Goal: Transaction & Acquisition: Purchase product/service

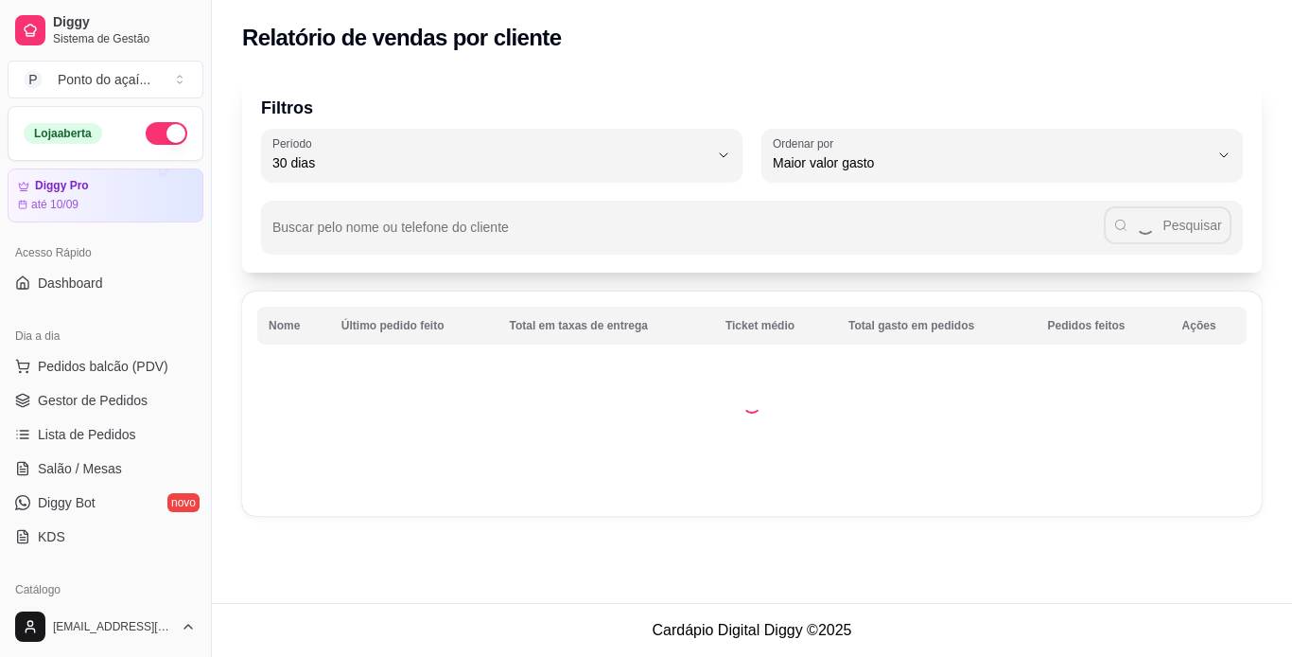
select select "30"
select select "HIGHEST_TOTAL_SPENT_WITH_ORDERS"
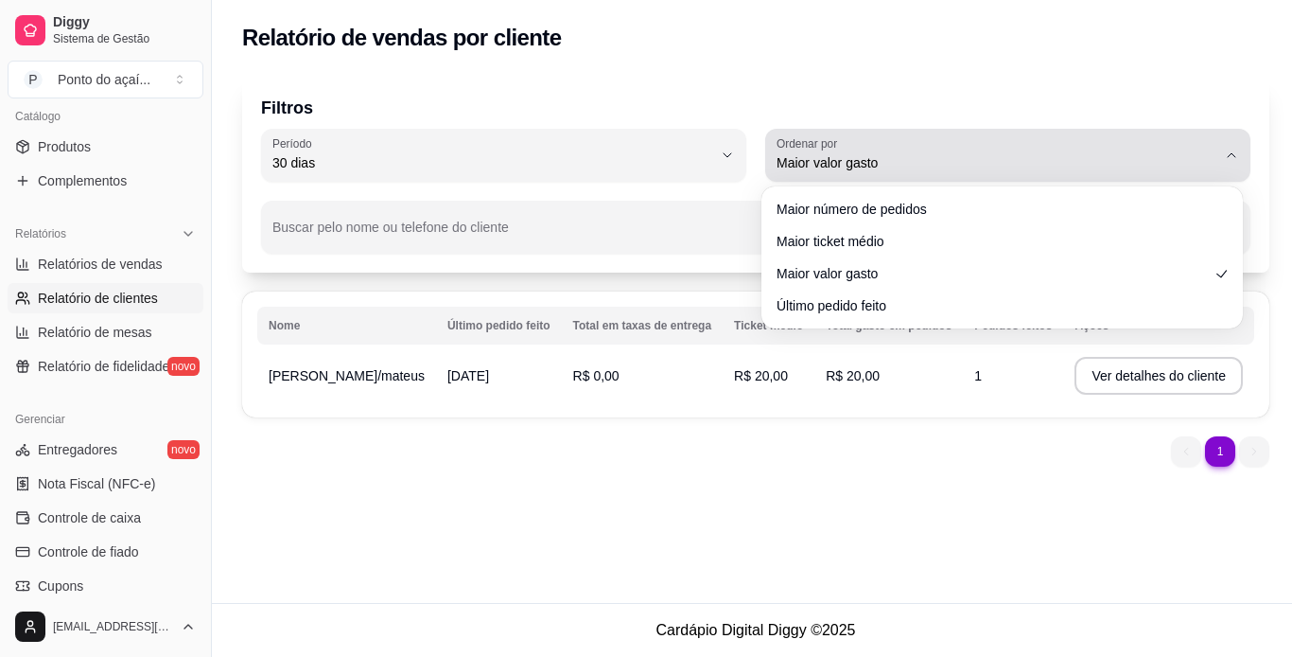
click at [1220, 147] on button "Ordenar por Maior valor gasto" at bounding box center [1007, 155] width 485 height 53
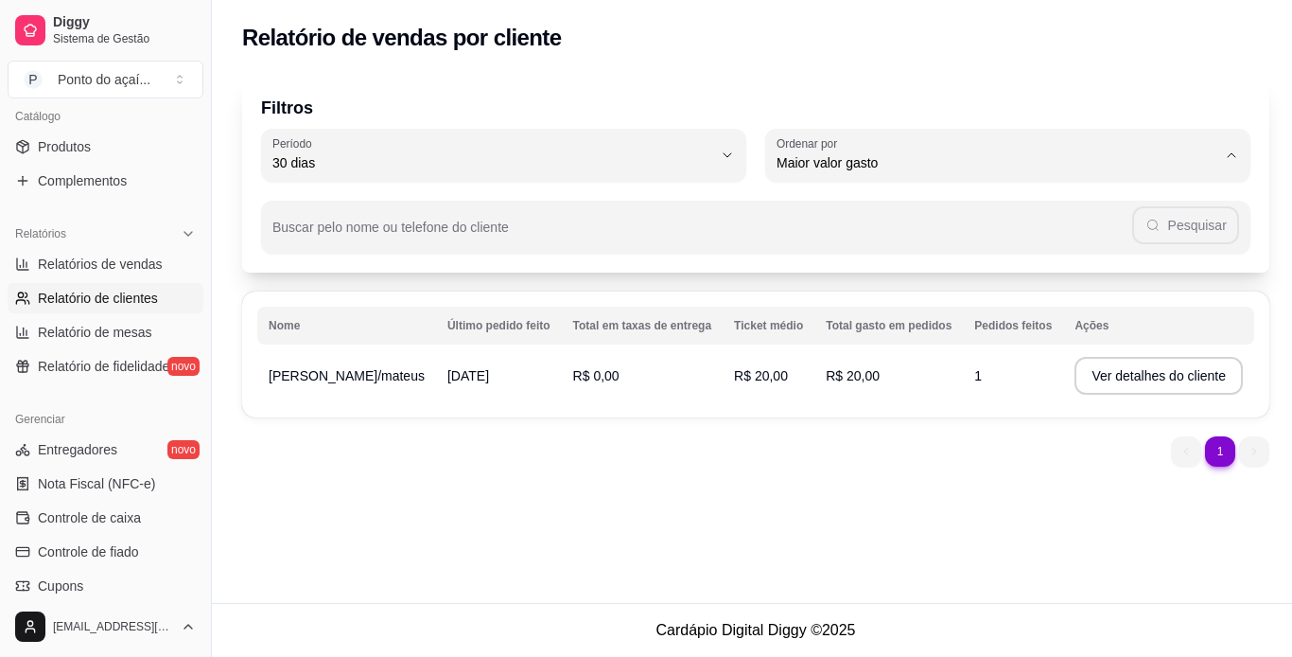
click at [527, 458] on div "1 1" at bounding box center [755, 451] width 1027 height 30
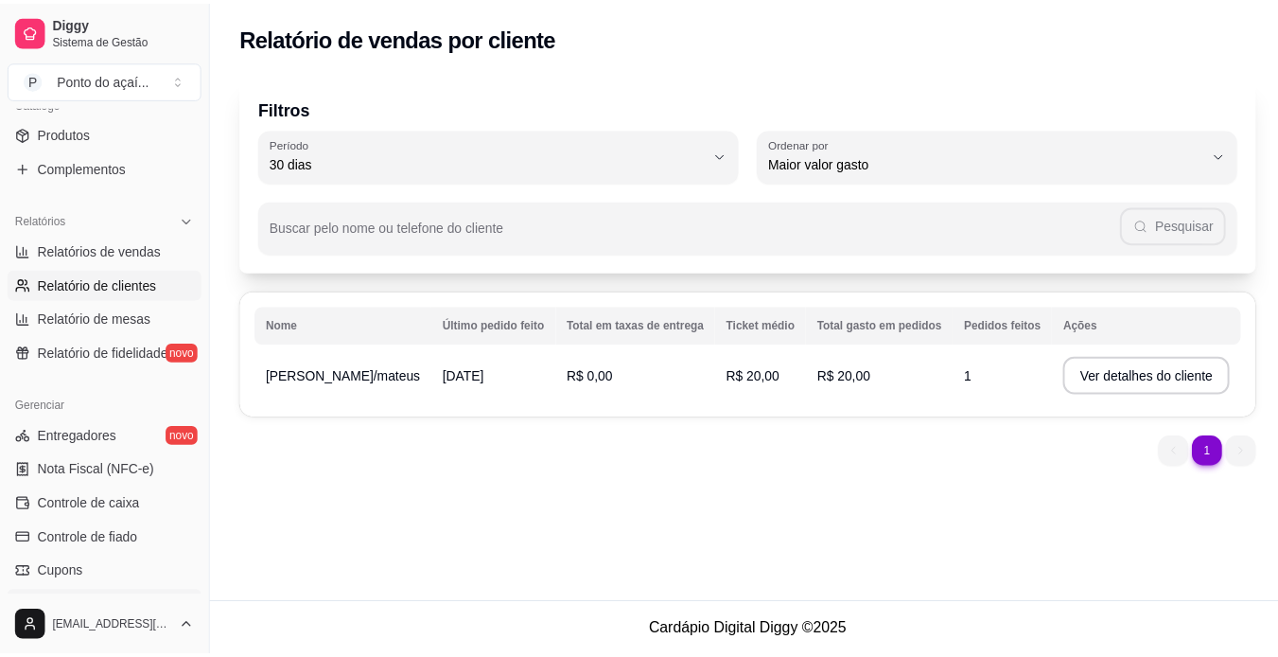
scroll to position [421, 0]
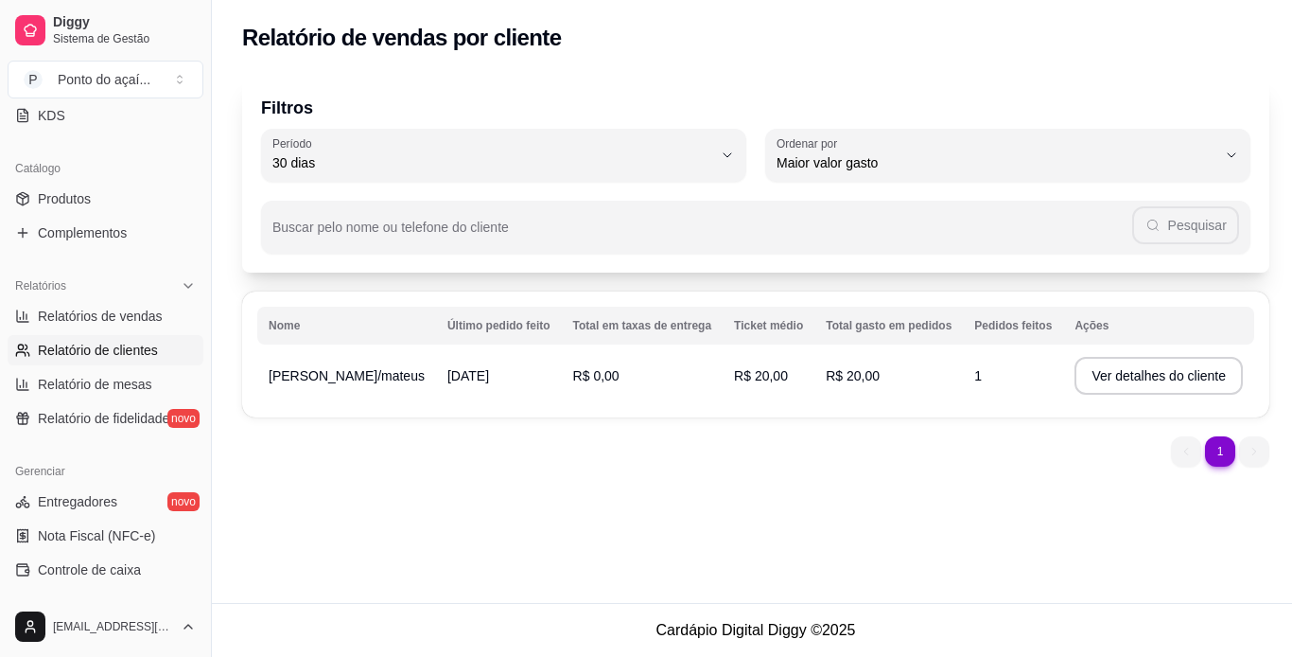
click at [132, 339] on link "Relatório de clientes" at bounding box center [106, 350] width 196 height 30
click at [135, 316] on span "Relatórios de vendas" at bounding box center [100, 316] width 125 height 19
select select "ALL"
select select "0"
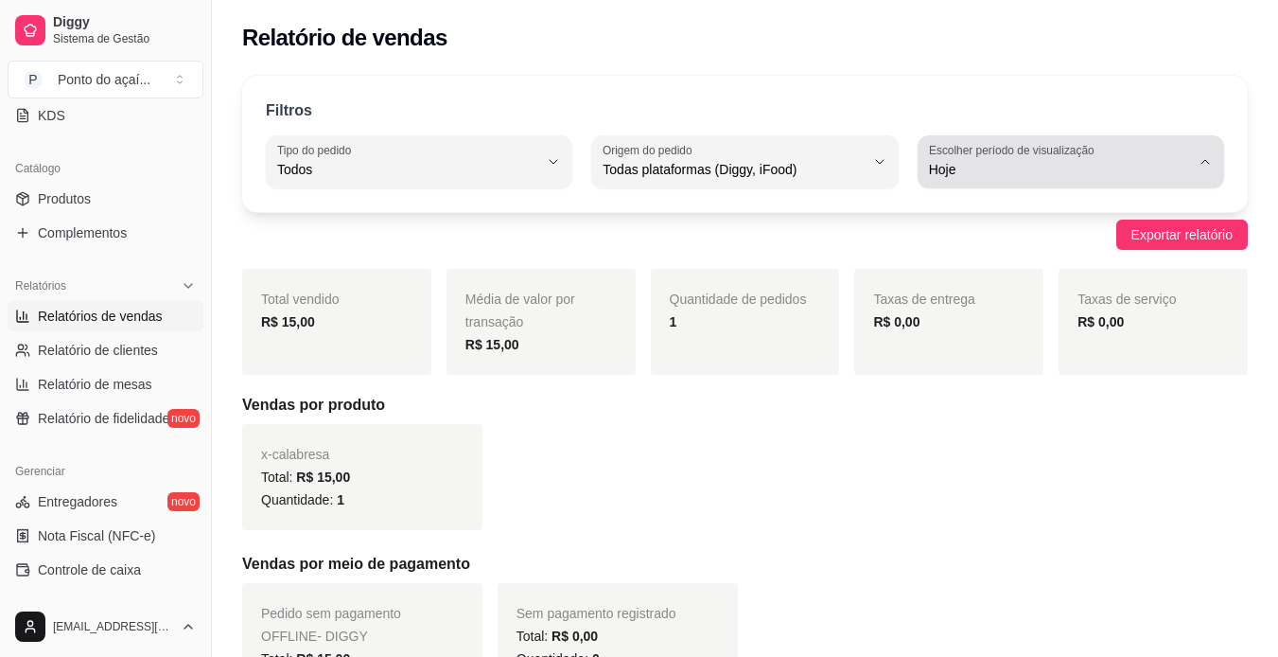
click at [1203, 168] on icon "button" at bounding box center [1205, 161] width 15 height 15
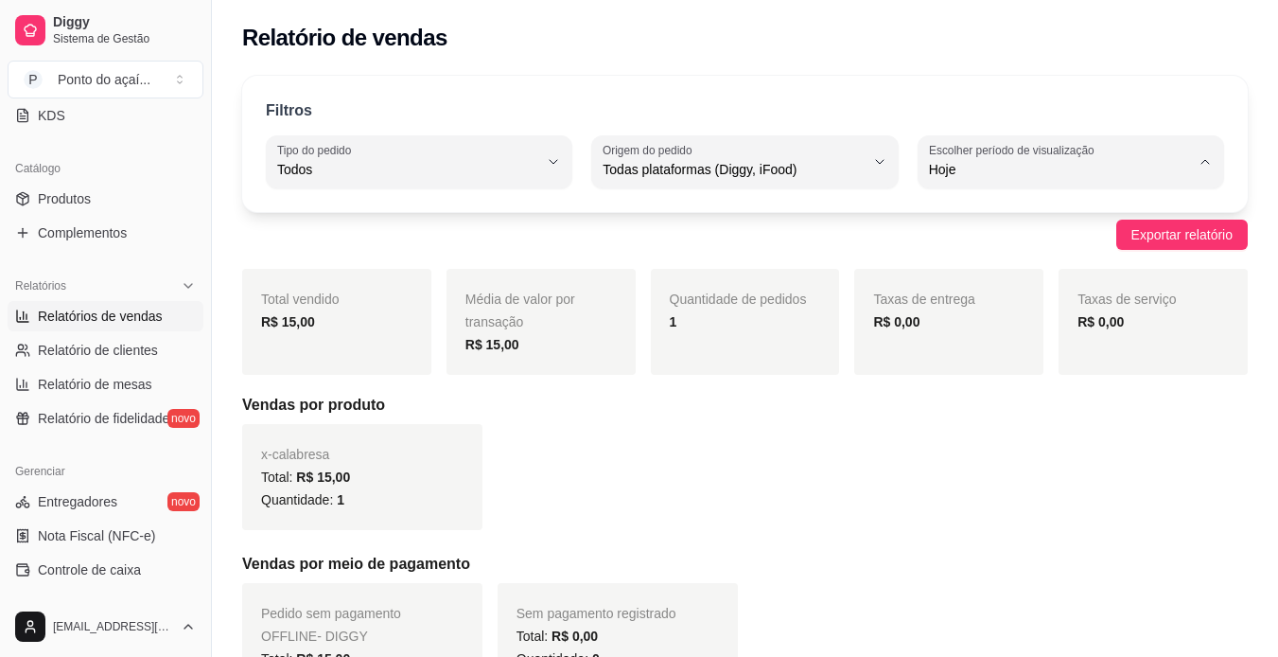
click at [1026, 255] on span "Ontem" at bounding box center [1061, 246] width 247 height 18
type input "1"
select select "1"
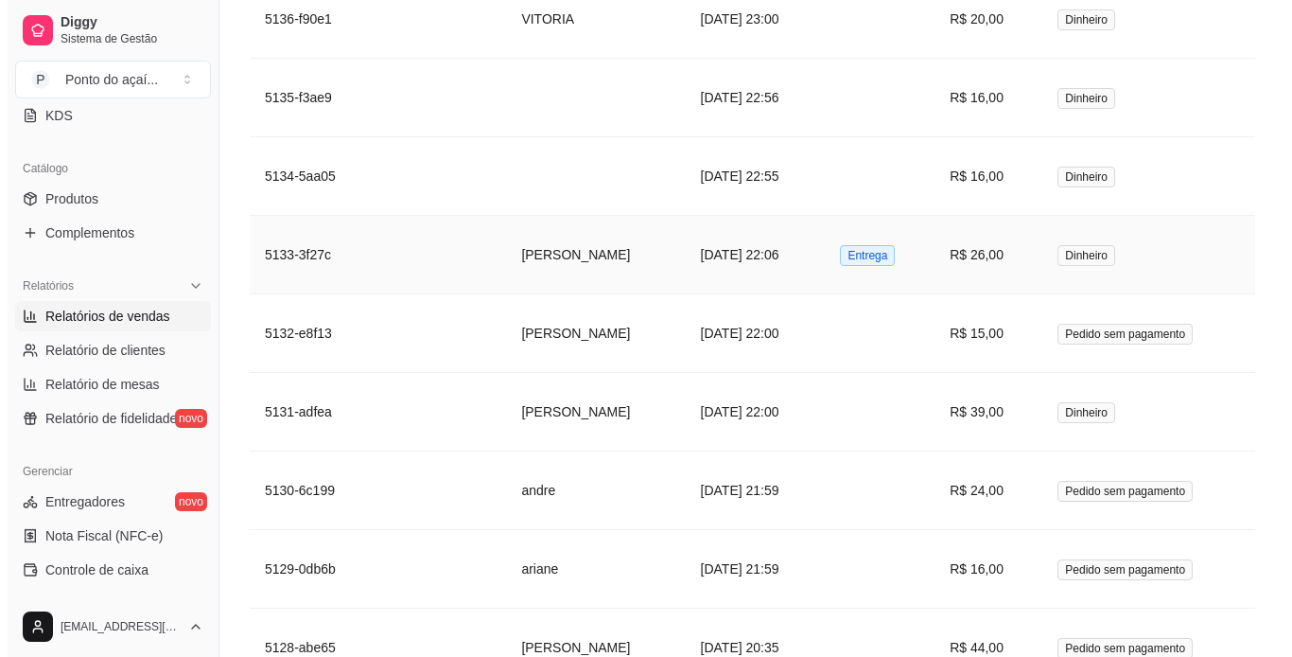
scroll to position [1703, 0]
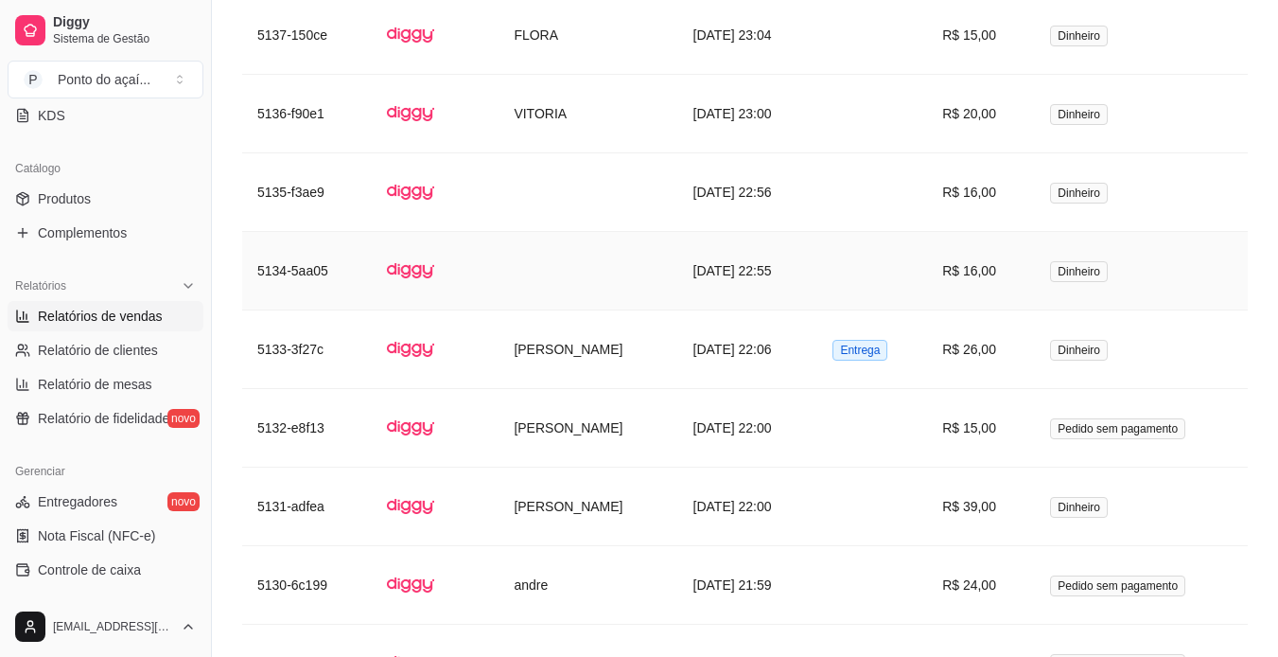
click at [678, 280] on td "[DATE] 22:55" at bounding box center [748, 271] width 140 height 79
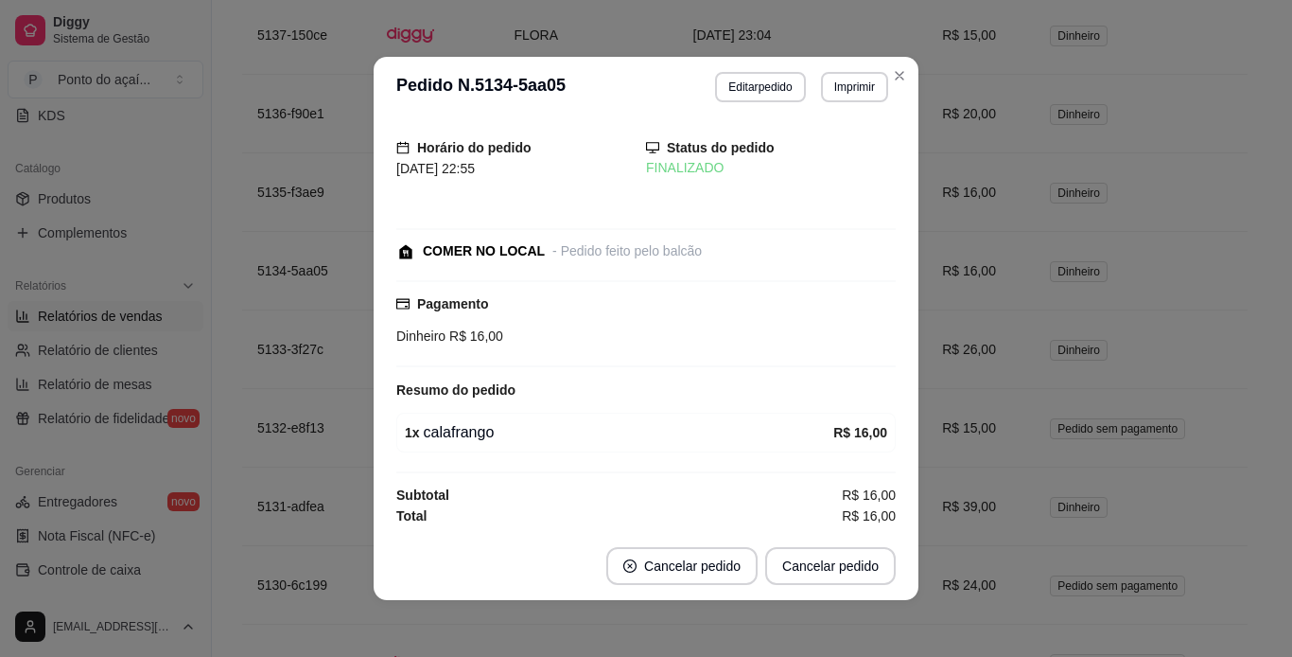
scroll to position [9, 0]
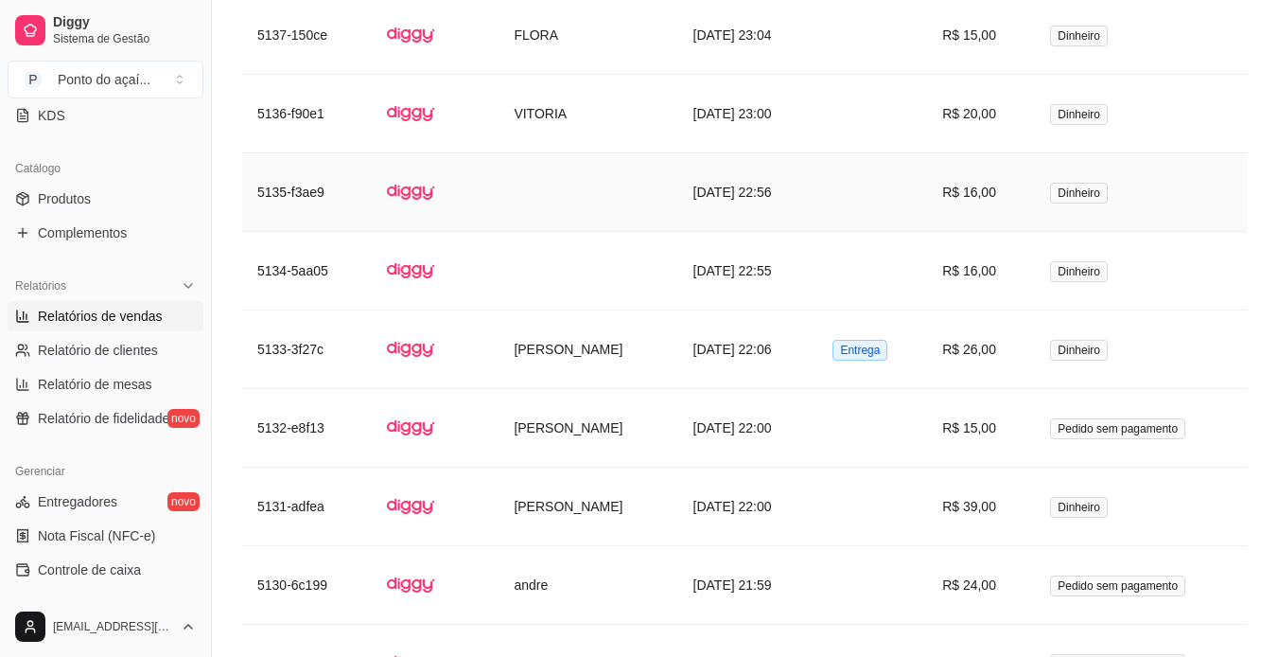
click at [678, 198] on td "[DATE] 22:56" at bounding box center [748, 192] width 140 height 79
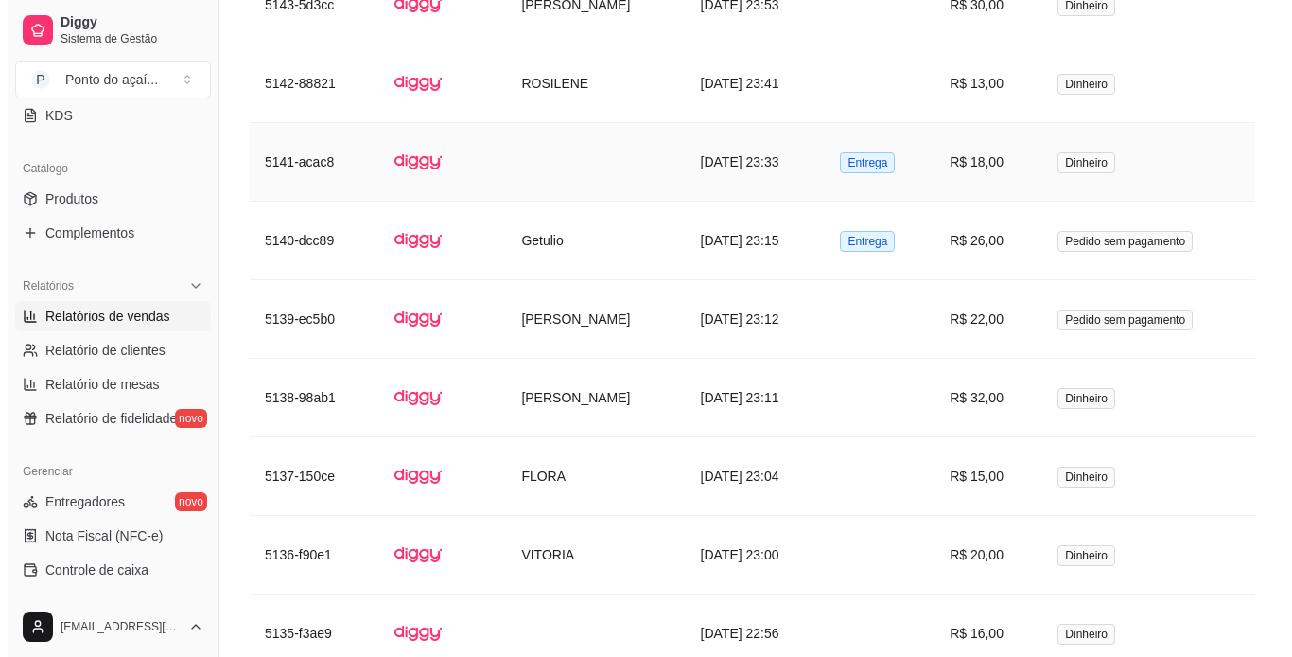
scroll to position [1230, 0]
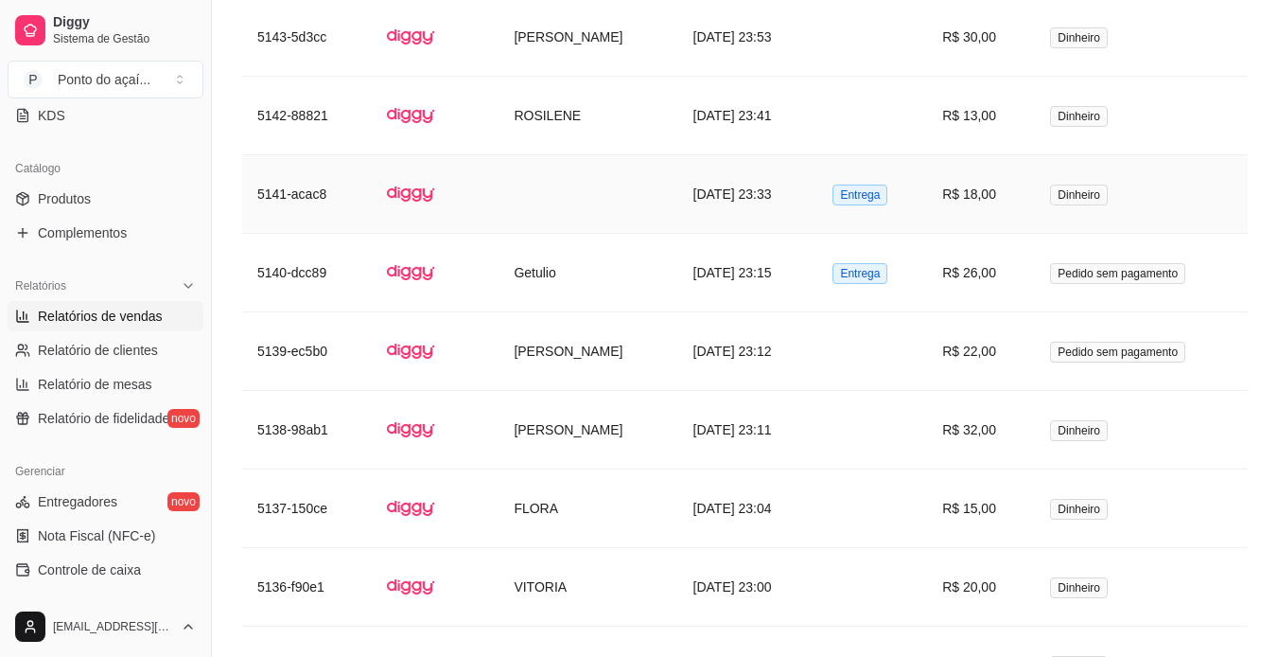
click at [678, 175] on td "[DATE] 23:33" at bounding box center [748, 194] width 140 height 79
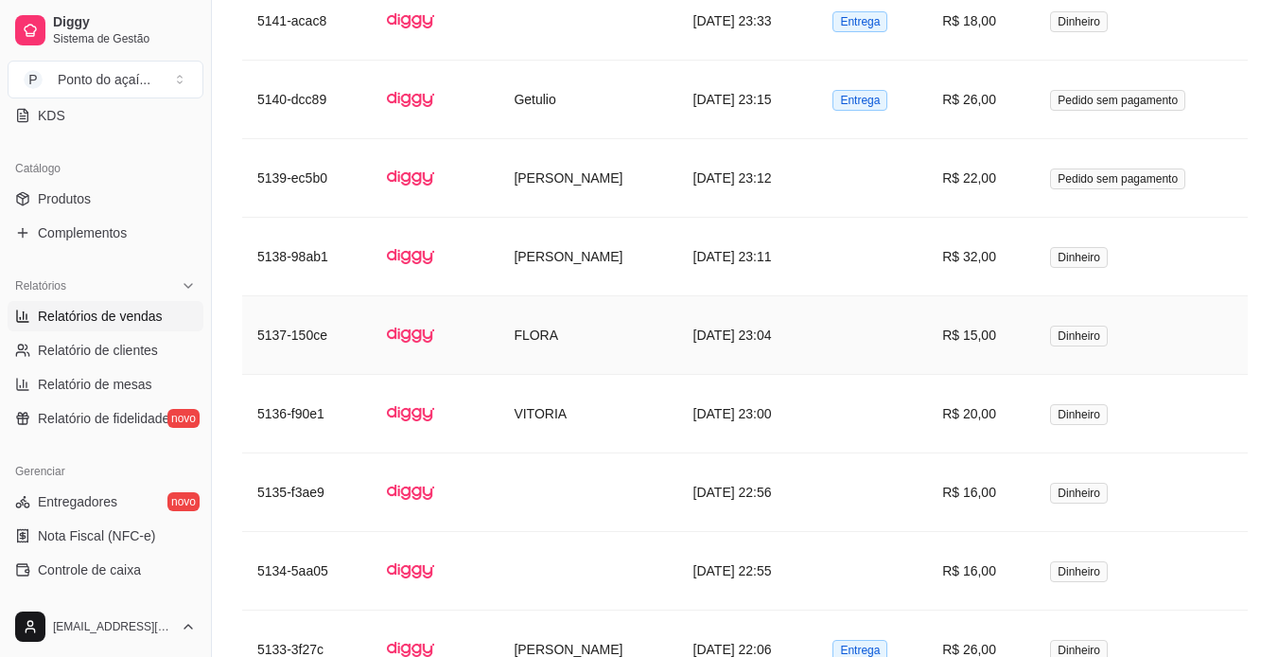
scroll to position [1419, 0]
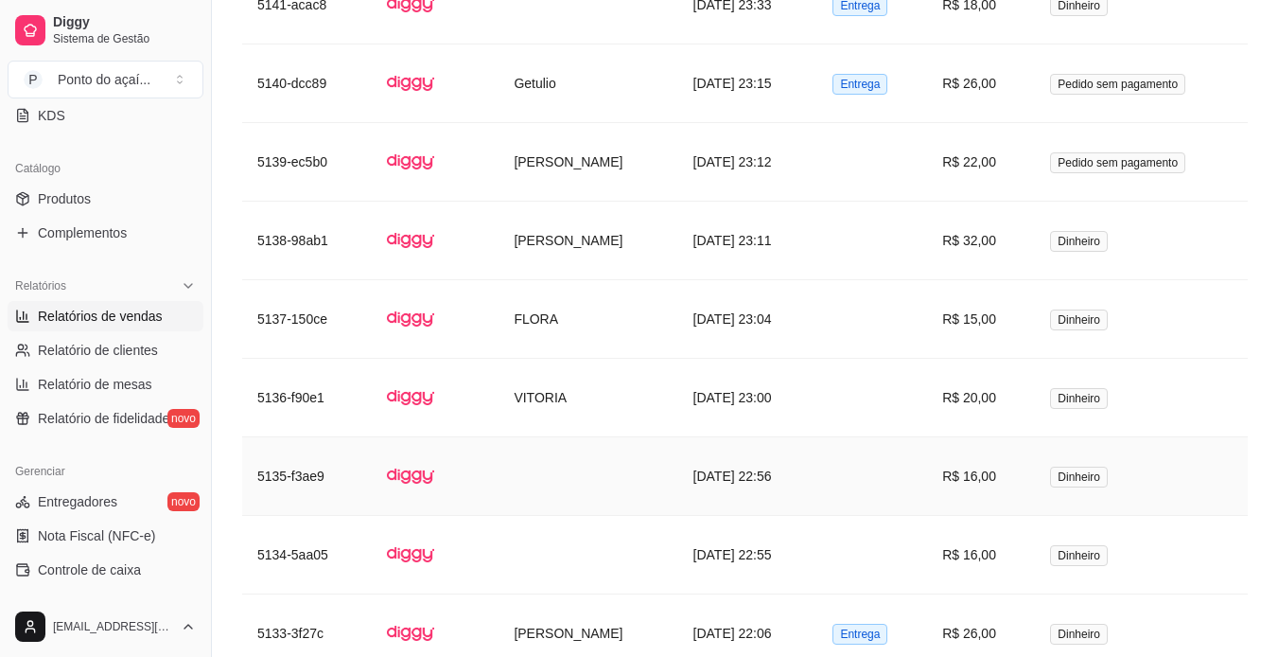
click at [678, 469] on td "[DATE] 22:56" at bounding box center [748, 476] width 140 height 79
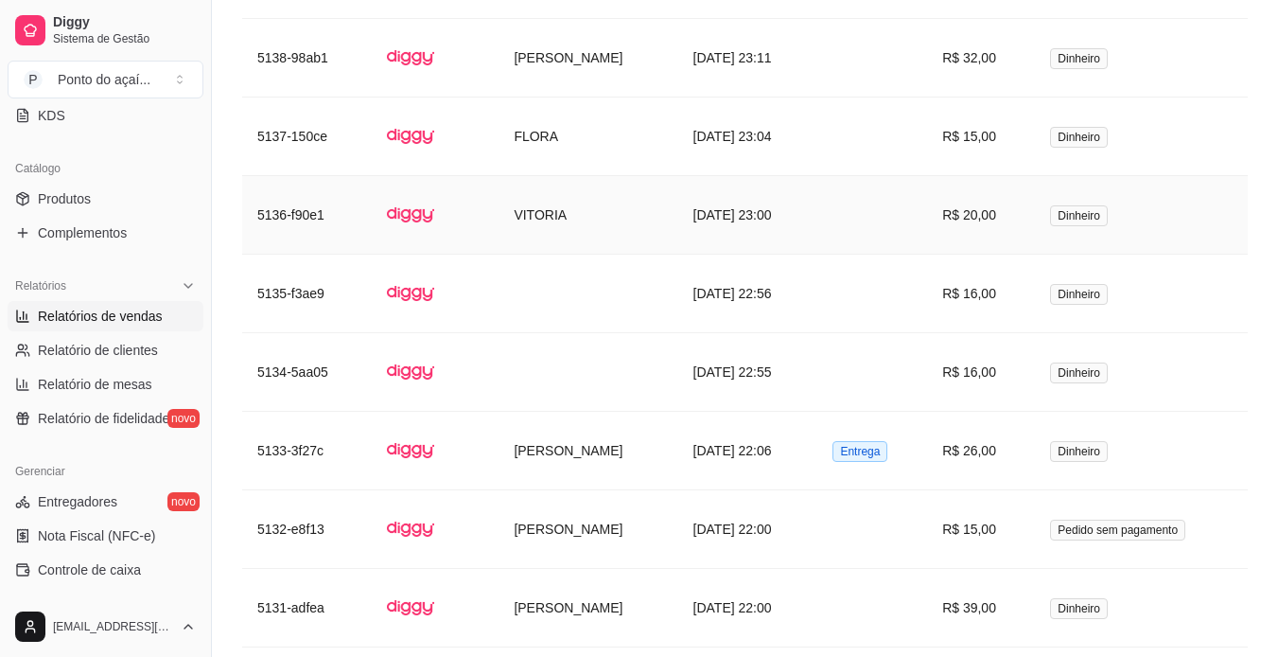
scroll to position [1608, 0]
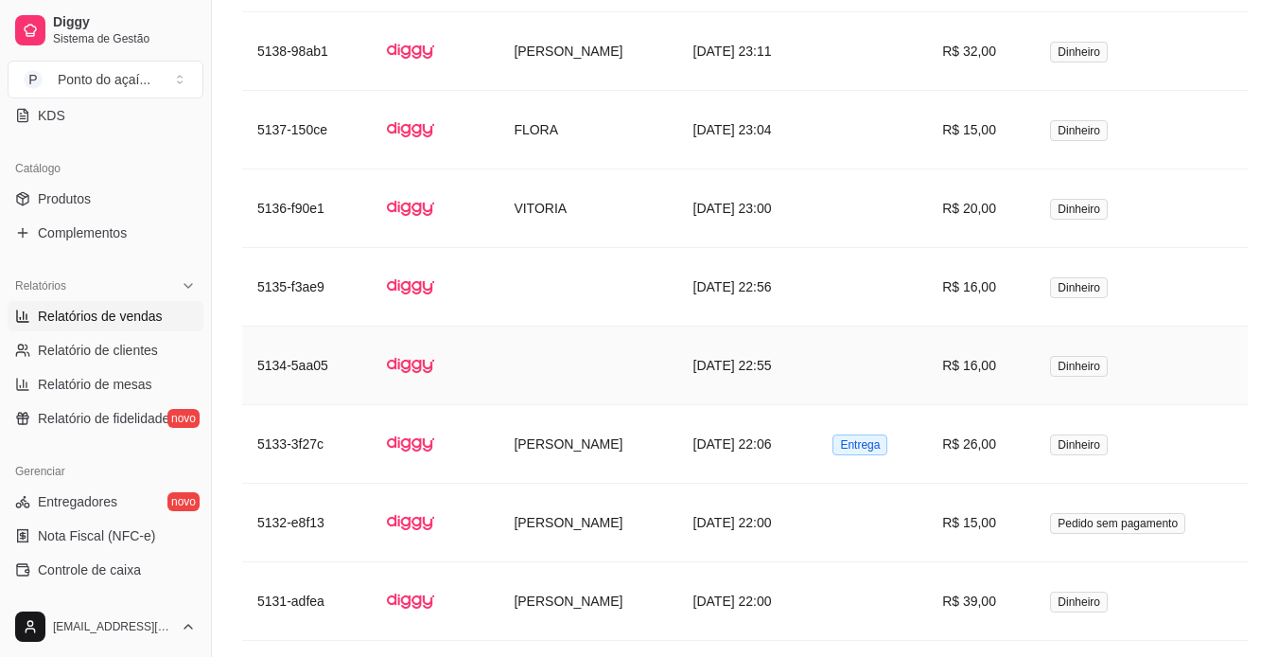
click at [781, 376] on td "[DATE] 22:55" at bounding box center [748, 365] width 140 height 79
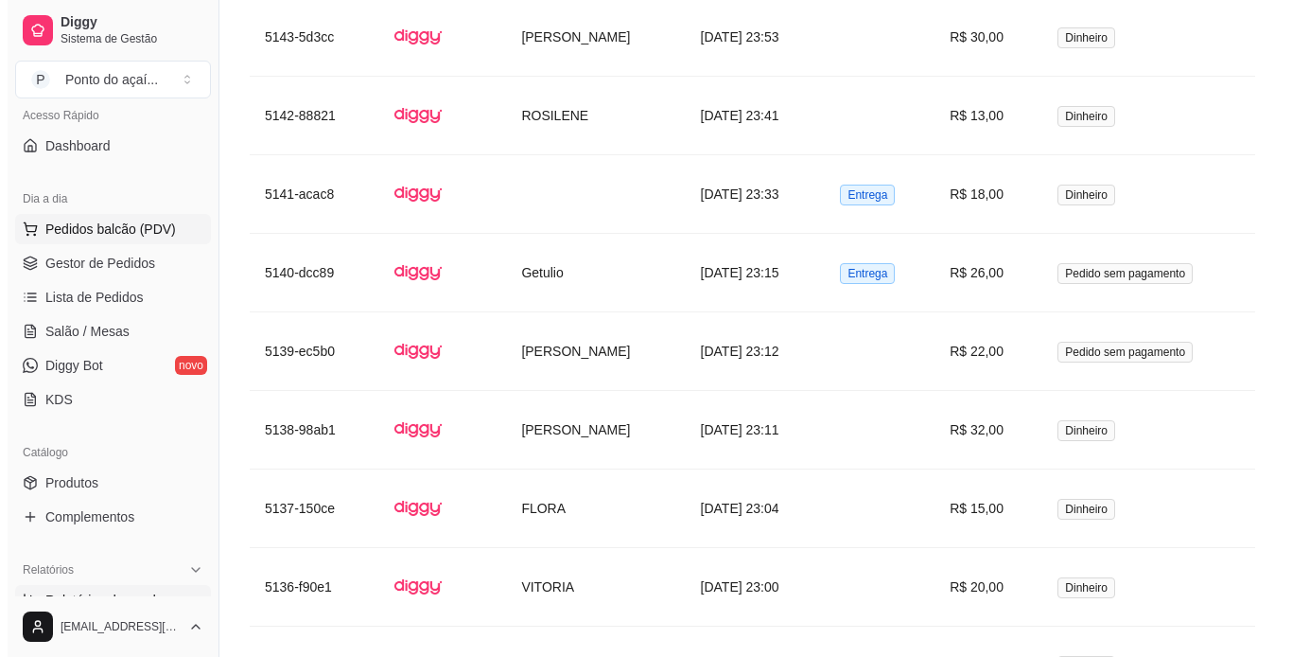
scroll to position [0, 0]
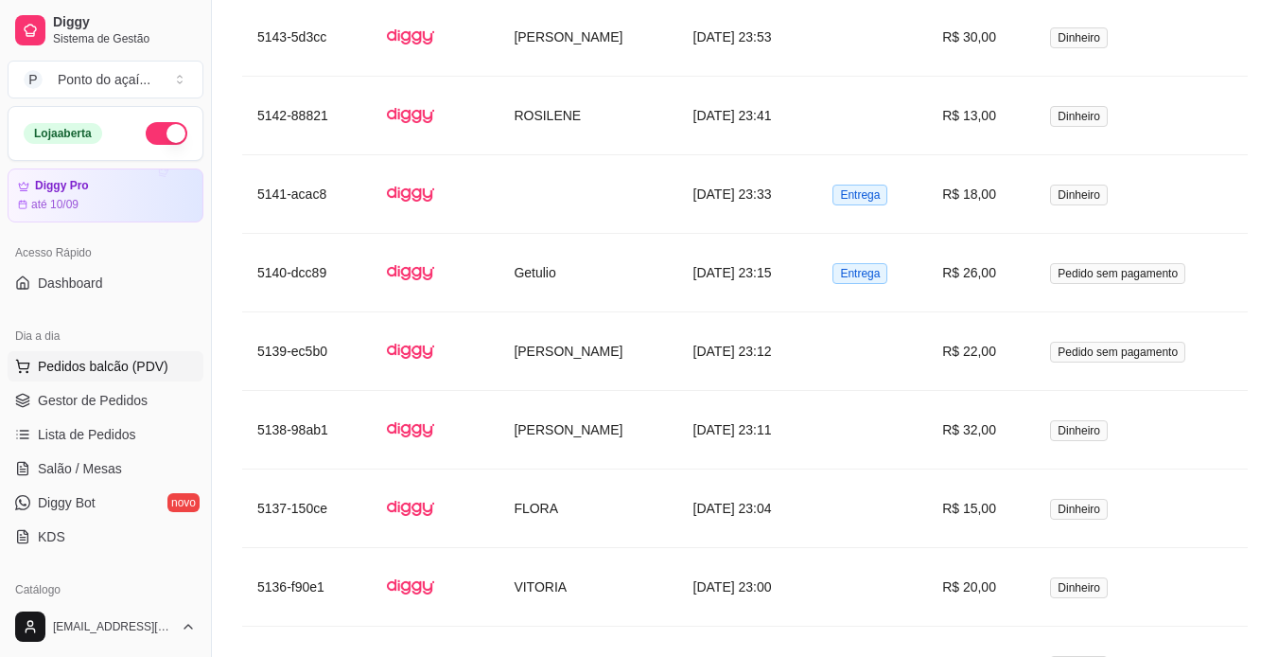
click at [130, 360] on span "Pedidos balcão (PDV)" at bounding box center [103, 366] width 131 height 19
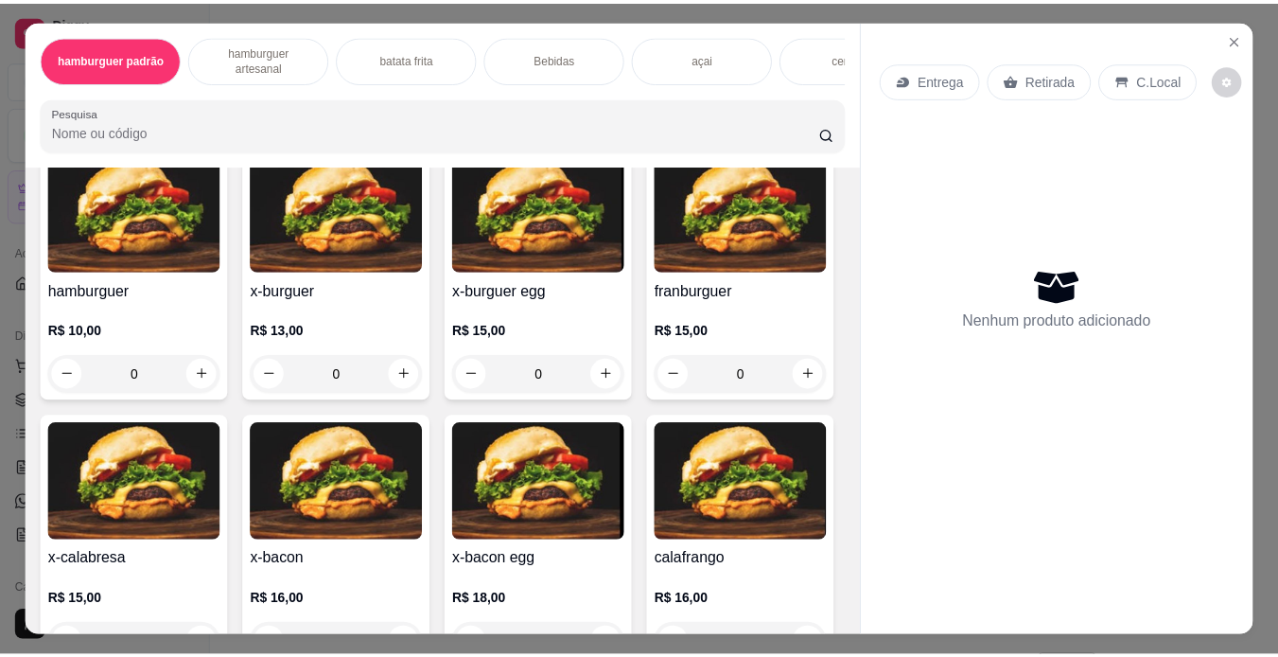
scroll to position [95, 0]
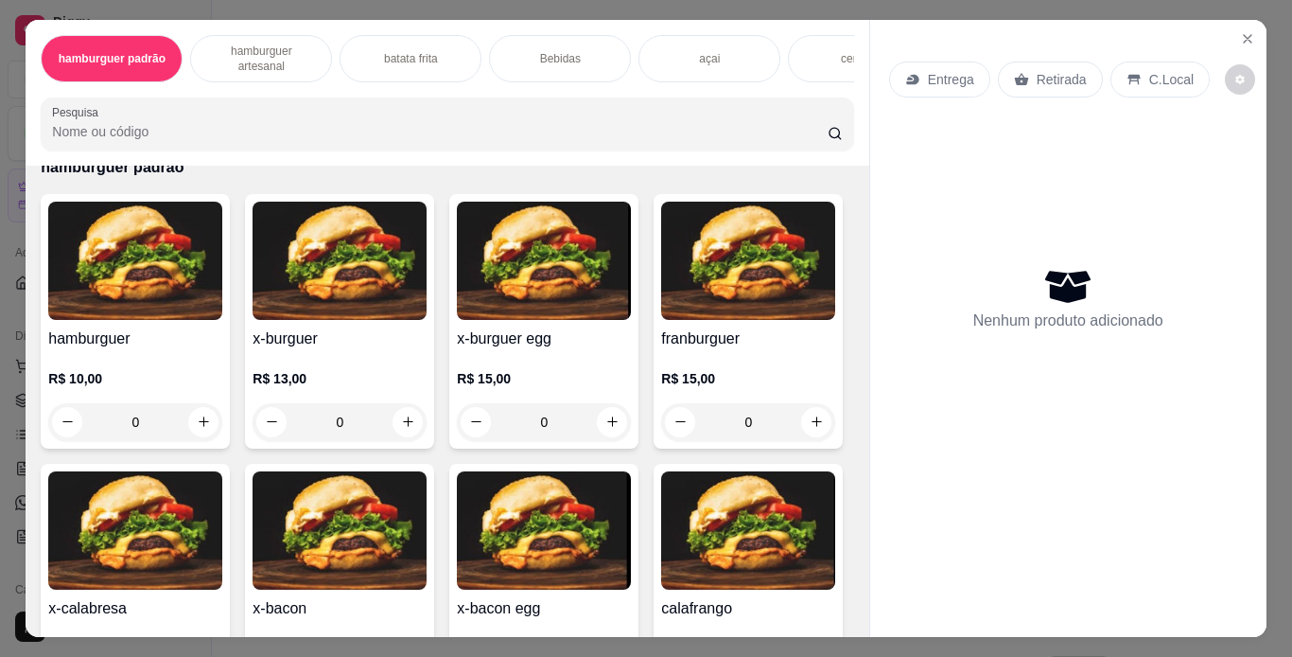
click at [618, 429] on div "0" at bounding box center [544, 422] width 174 height 38
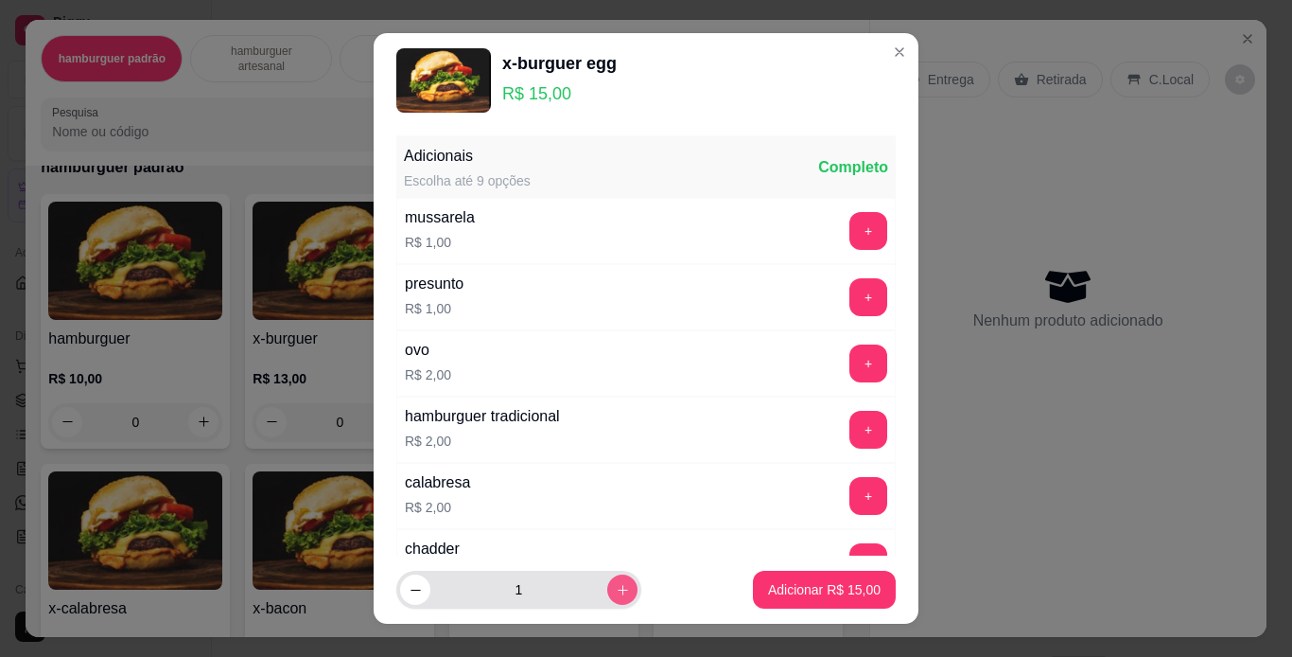
click at [614, 587] on button "increase-product-quantity" at bounding box center [622, 589] width 30 height 30
type input "2"
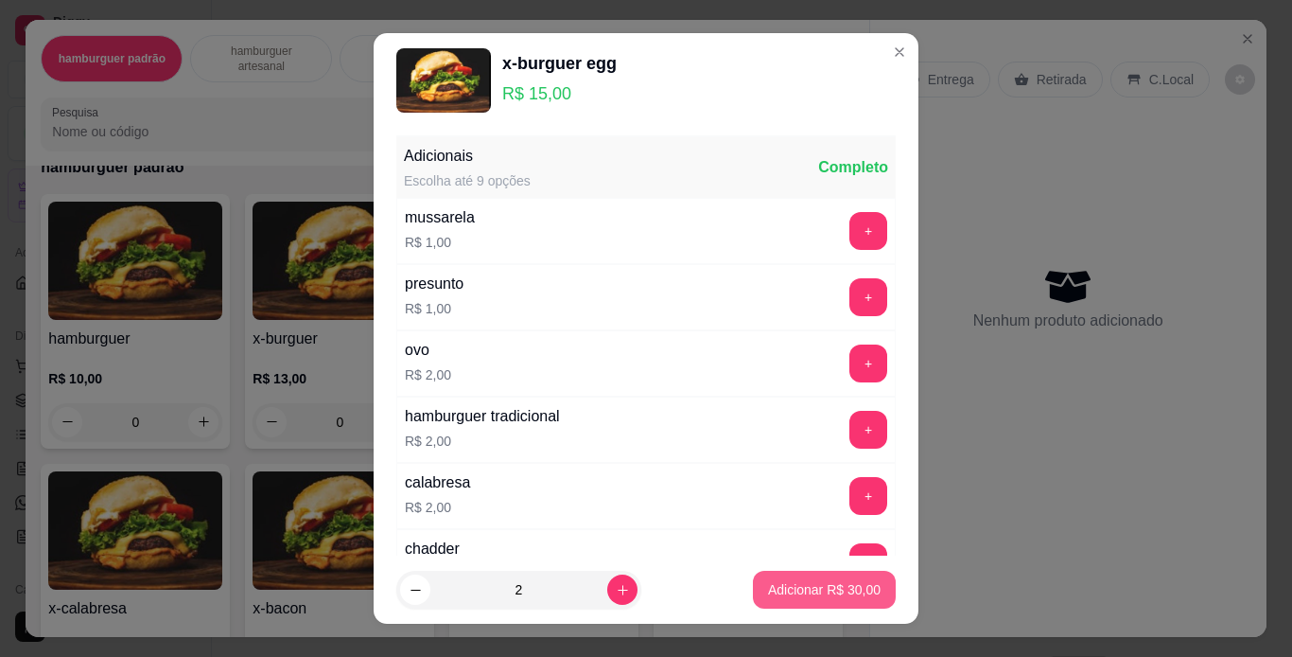
click at [782, 577] on button "Adicionar R$ 30,00" at bounding box center [824, 590] width 143 height 38
type input "2"
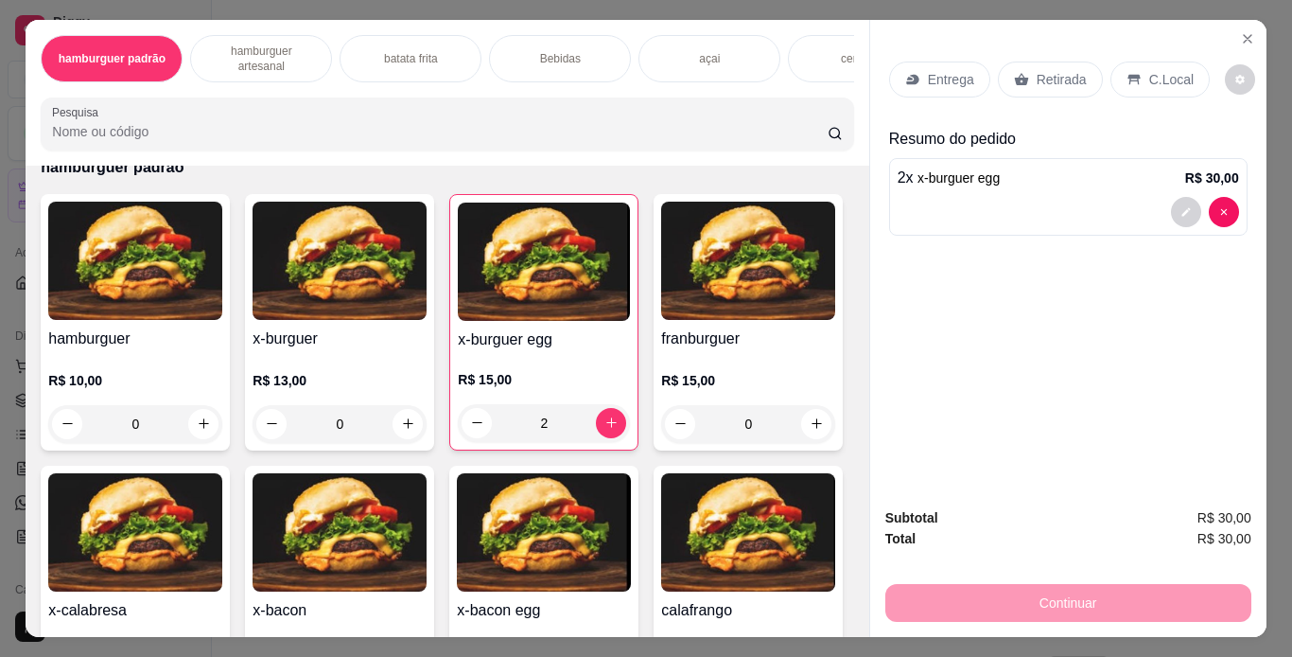
drag, startPoint x: 1061, startPoint y: 66, endPoint x: 1050, endPoint y: 78, distance: 15.4
click at [1061, 70] on p "Retirada" at bounding box center [1062, 79] width 50 height 19
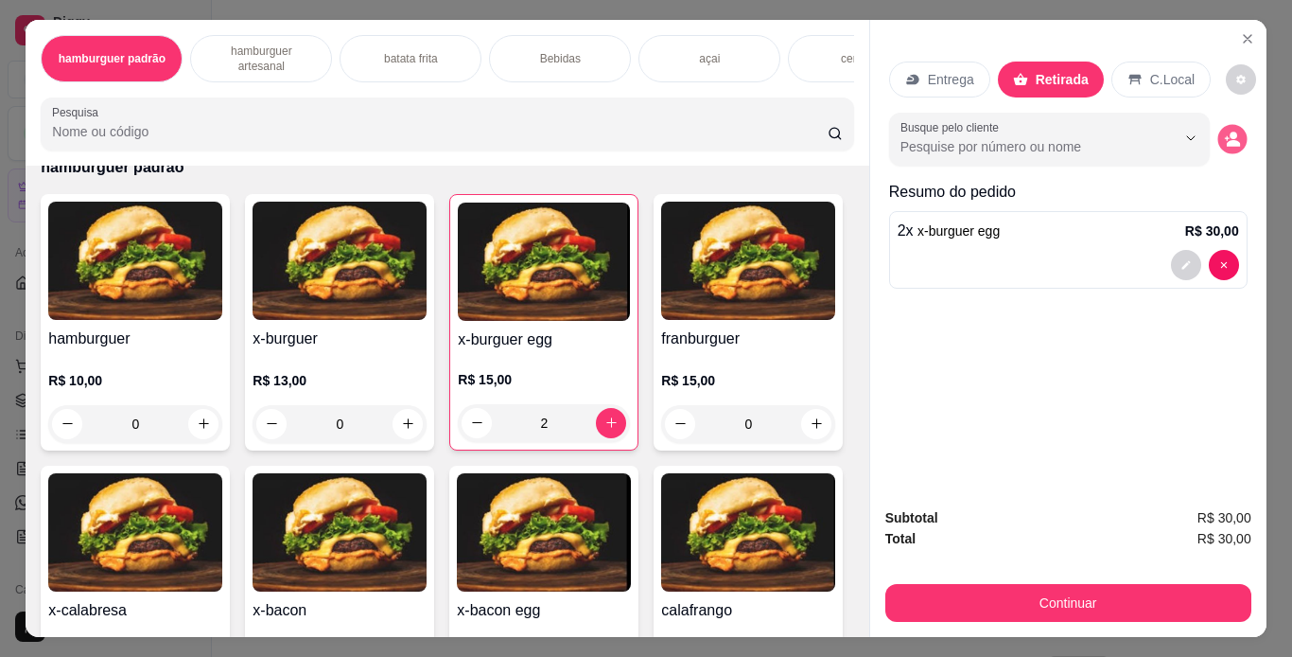
click at [1231, 140] on icon "decrease-product-quantity" at bounding box center [1233, 143] width 13 height 7
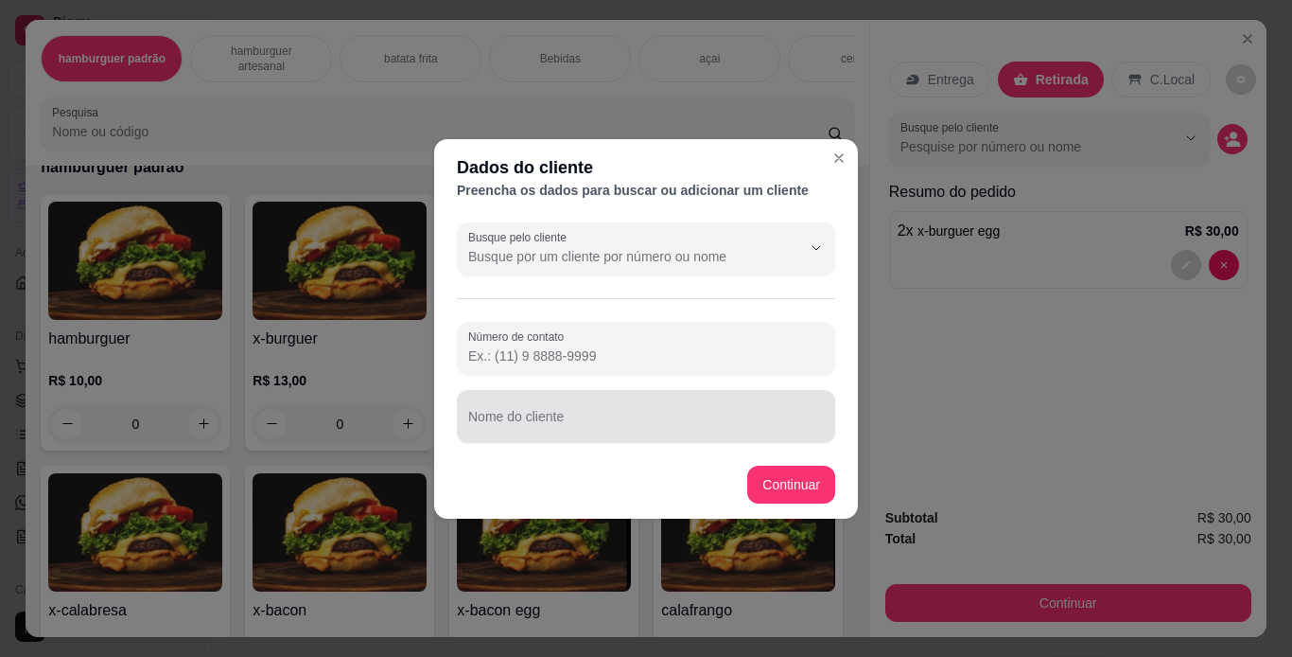
click at [738, 422] on input "Nome do cliente" at bounding box center [646, 423] width 356 height 19
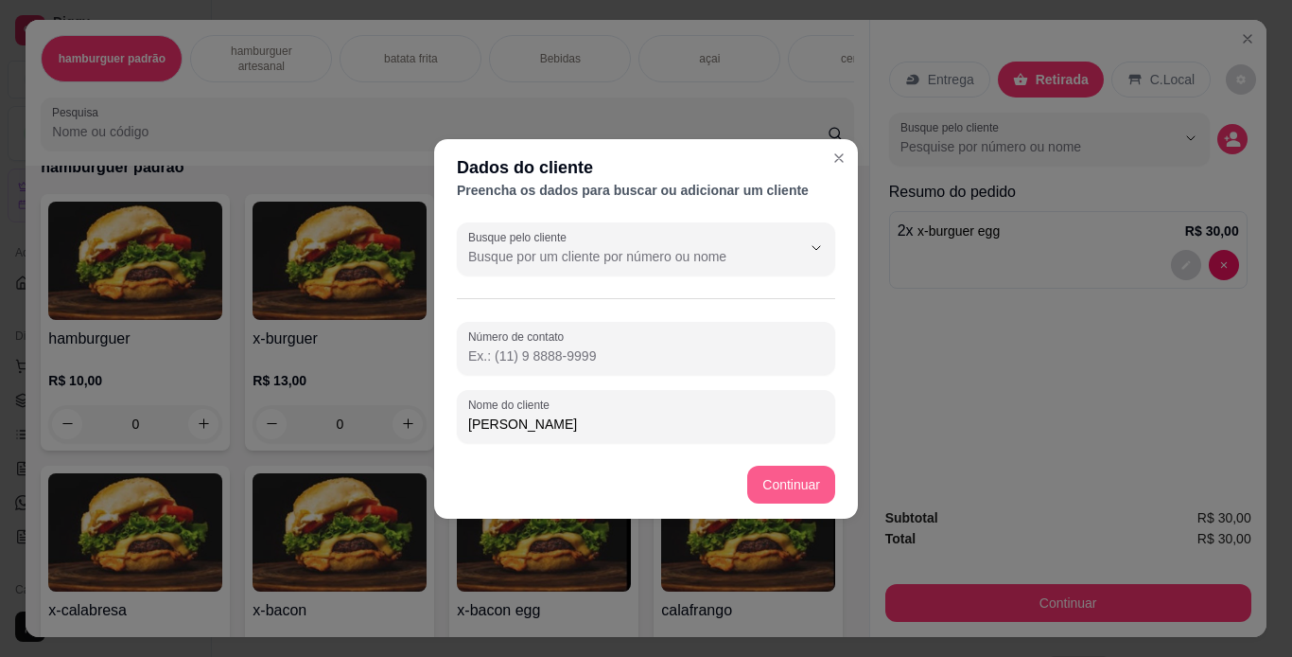
type input "[PERSON_NAME]"
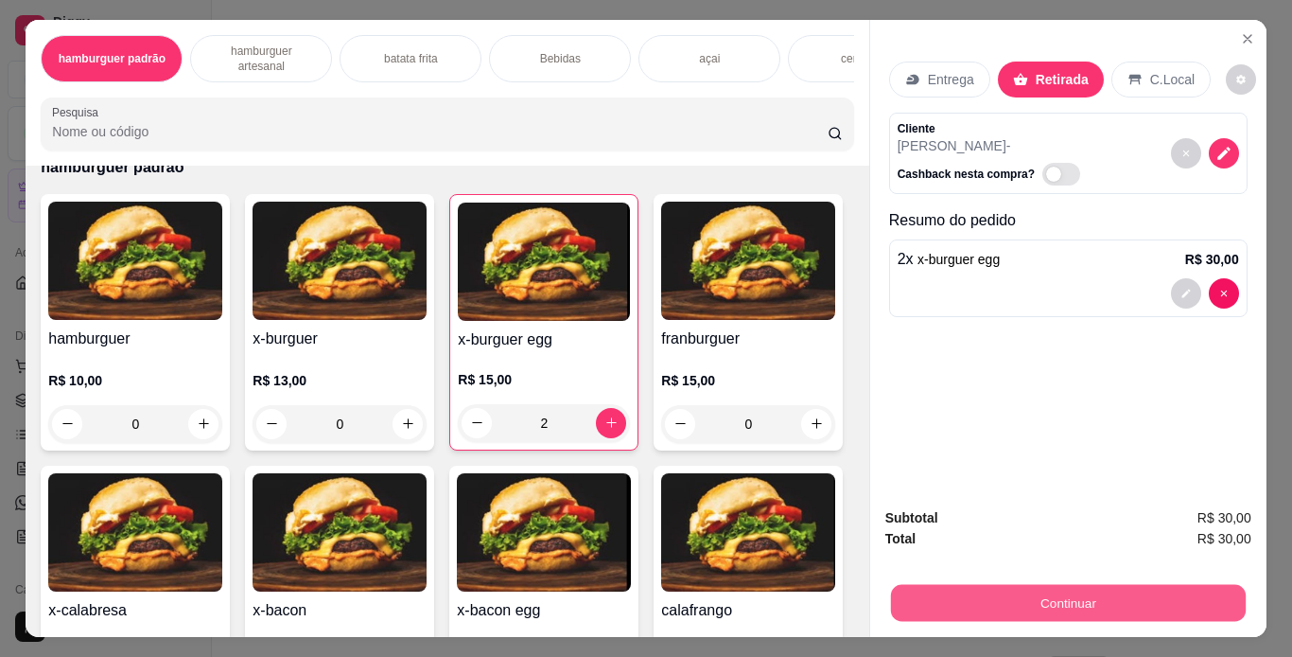
click at [923, 602] on button "Continuar" at bounding box center [1067, 603] width 355 height 37
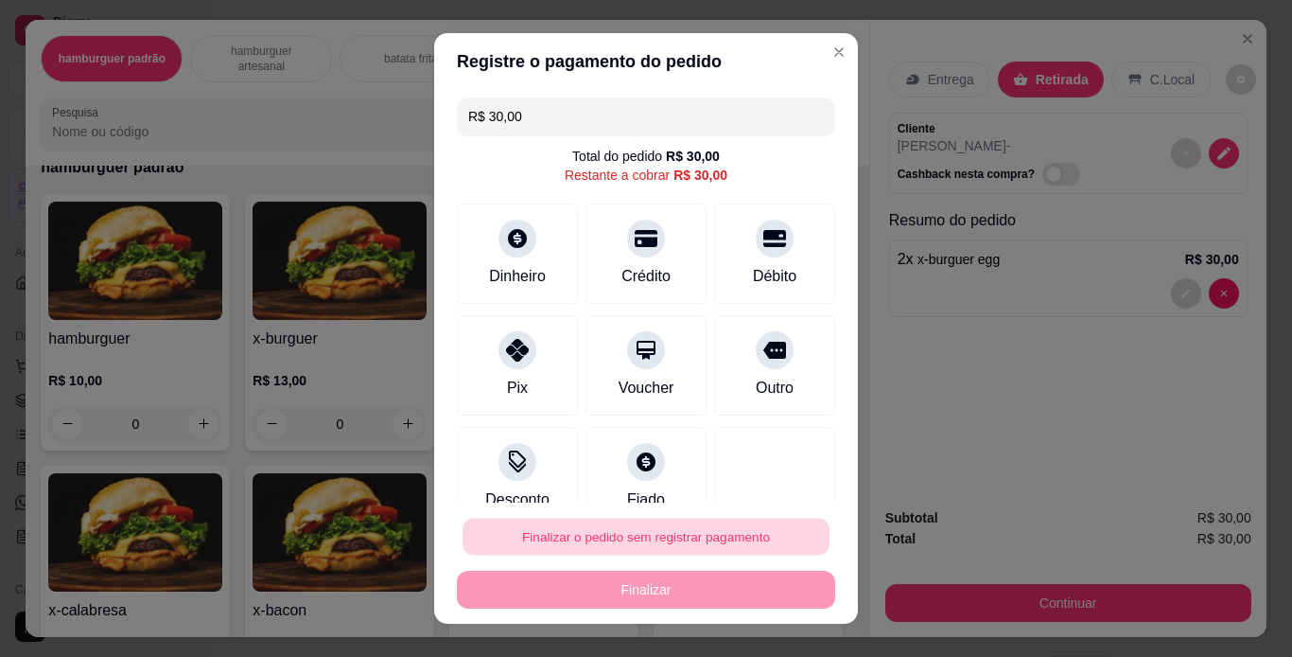
click at [644, 538] on button "Finalizar o pedido sem registrar pagamento" at bounding box center [646, 536] width 367 height 37
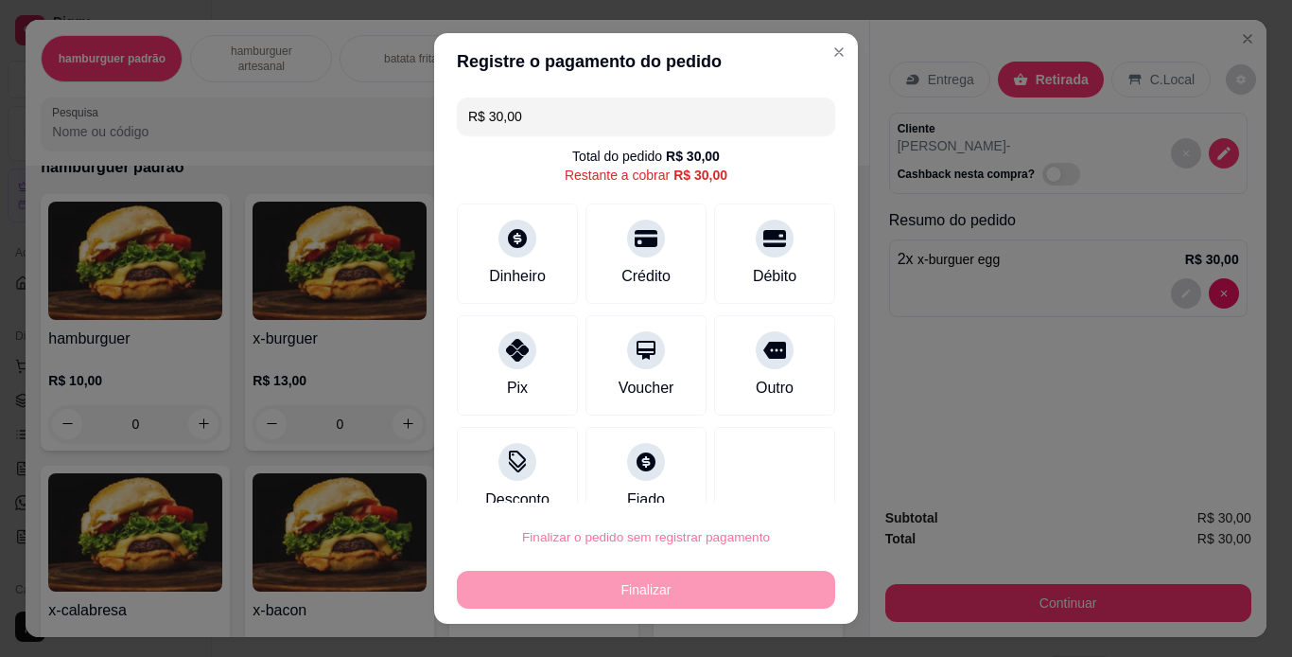
click at [753, 480] on button "Confirmar" at bounding box center [754, 482] width 70 height 29
type input "0"
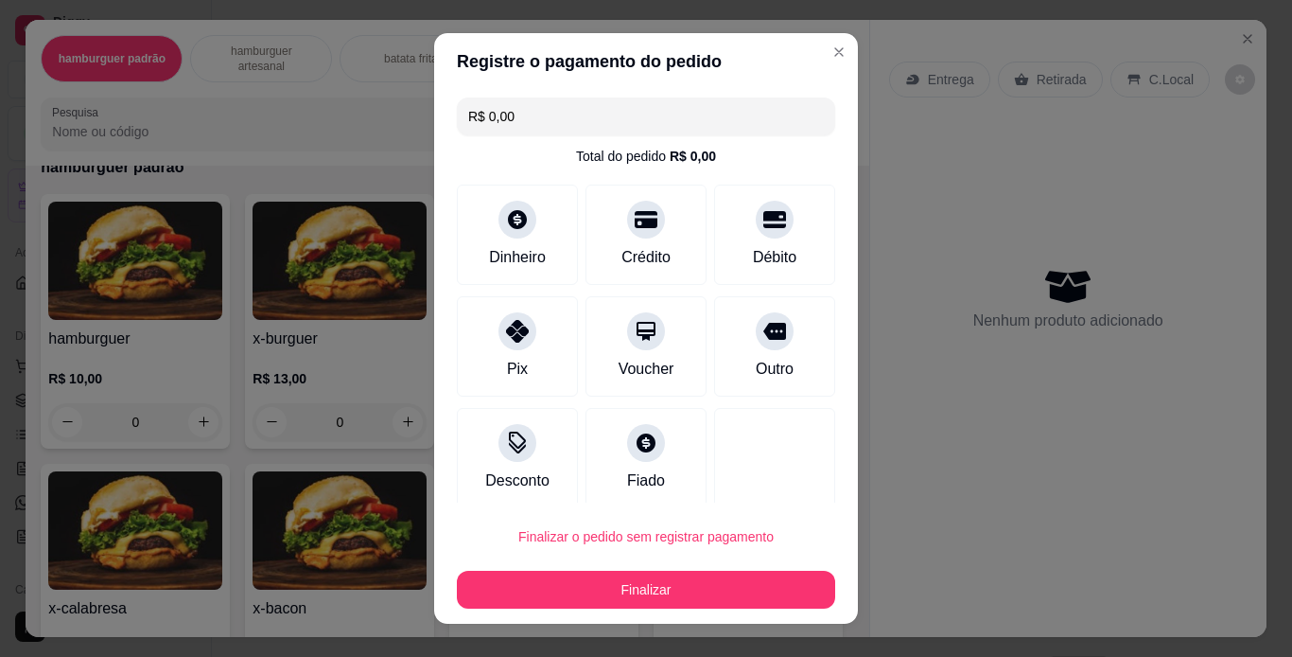
type input "R$ 0,00"
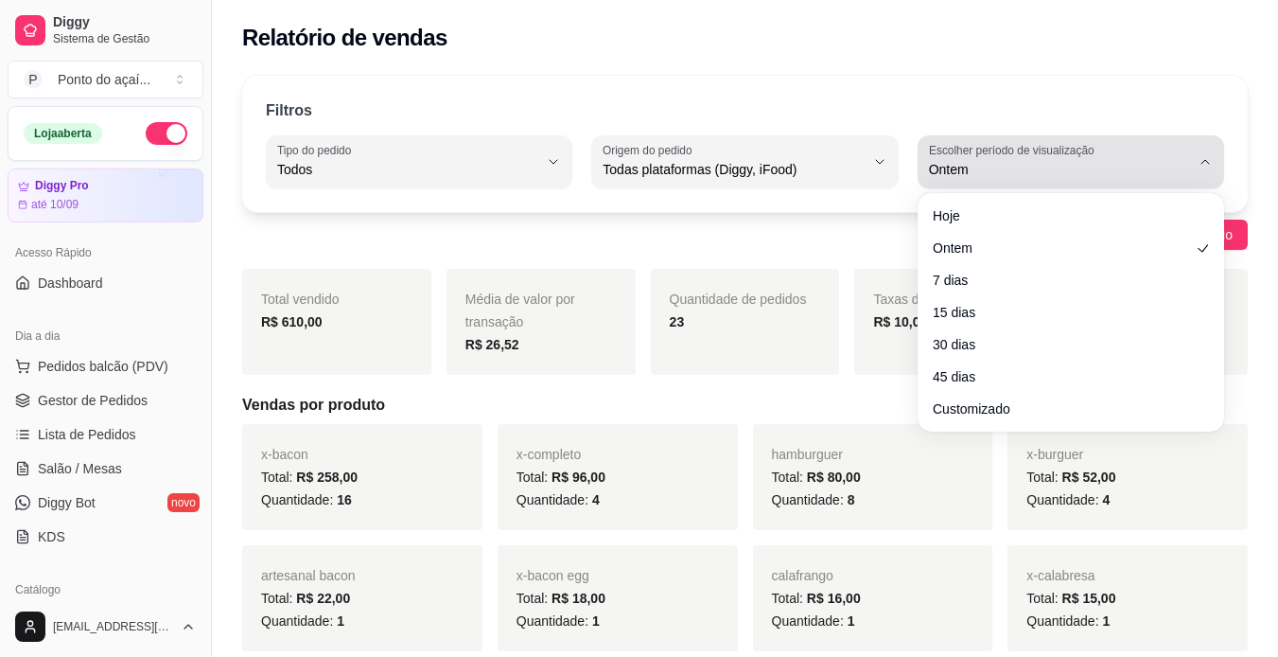
click at [1213, 154] on button "Escolher período de visualização Ontem" at bounding box center [1071, 161] width 307 height 53
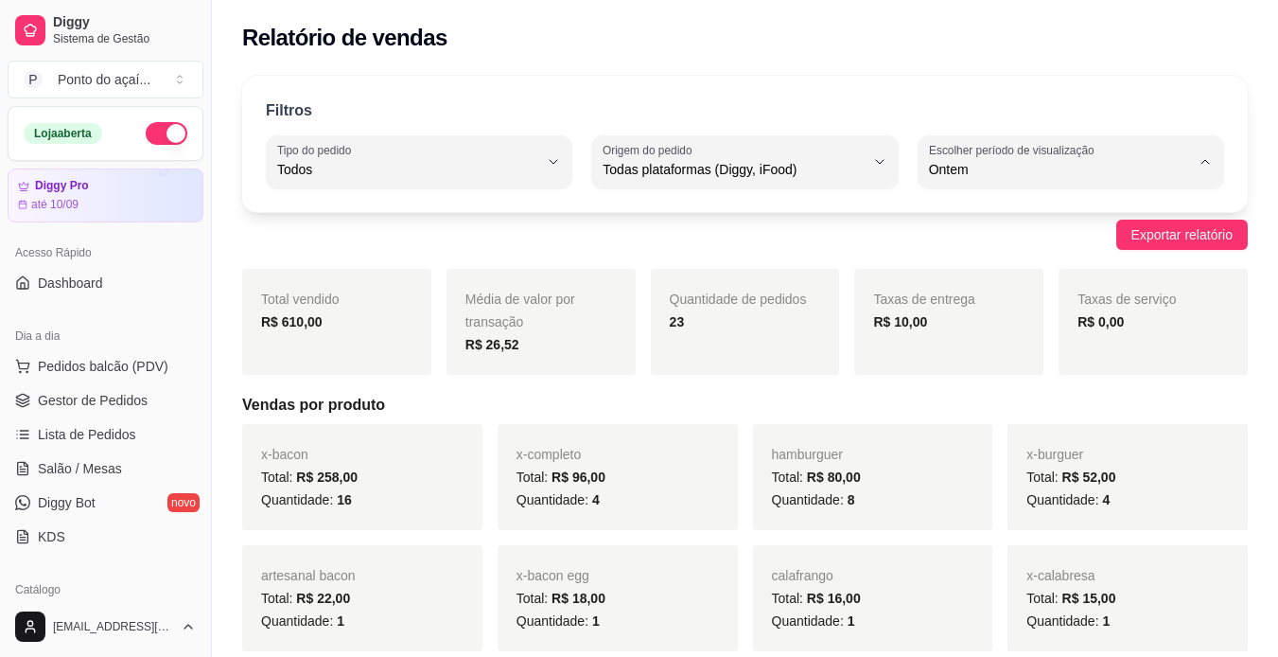
click at [980, 29] on div "Relatório de vendas" at bounding box center [745, 38] width 1006 height 30
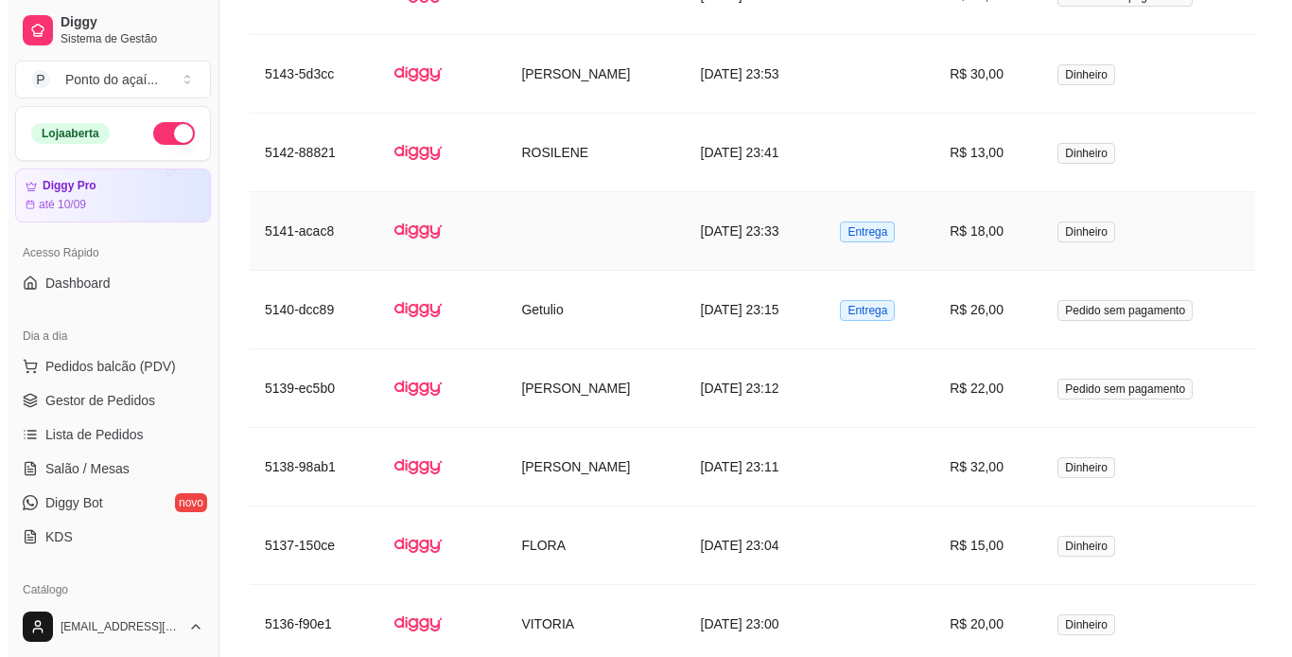
scroll to position [1230, 0]
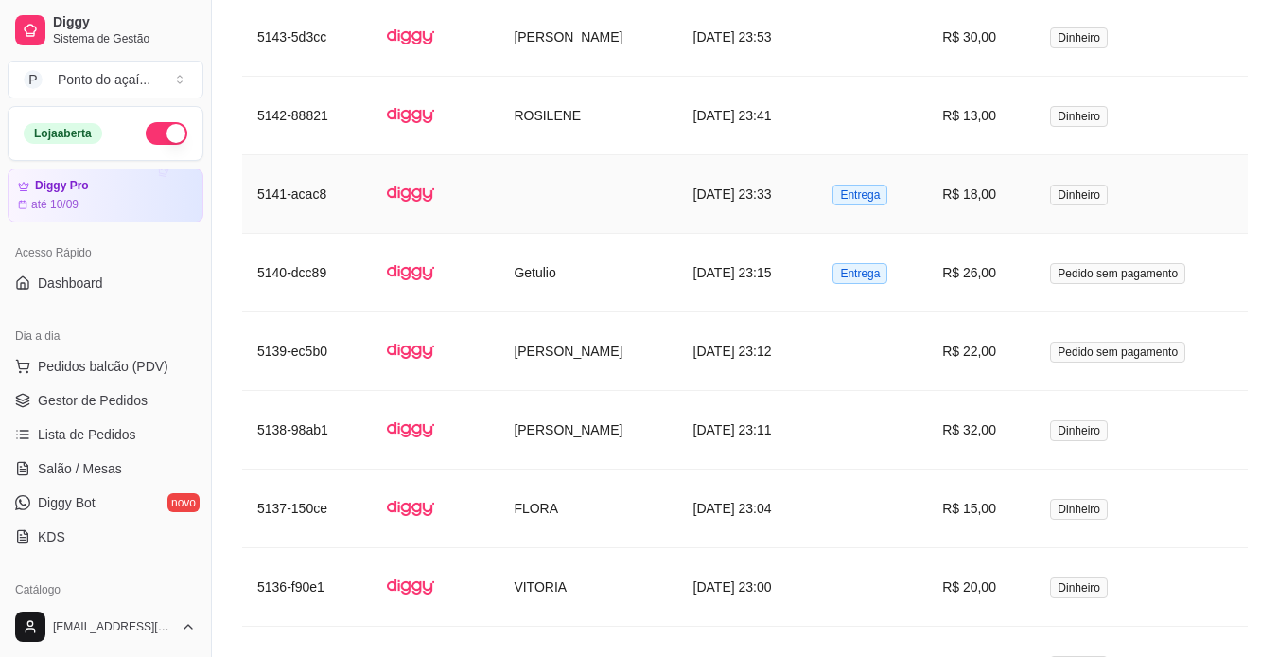
click at [678, 189] on td "[DATE] 23:33" at bounding box center [748, 194] width 140 height 79
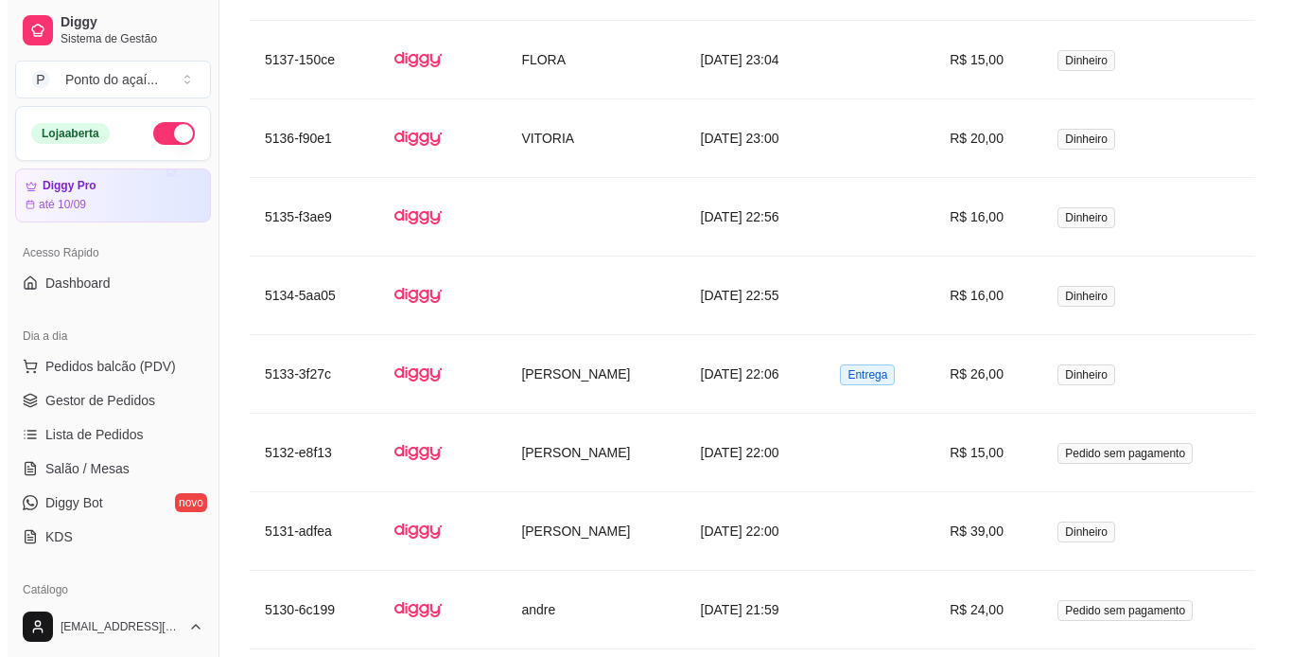
scroll to position [1703, 0]
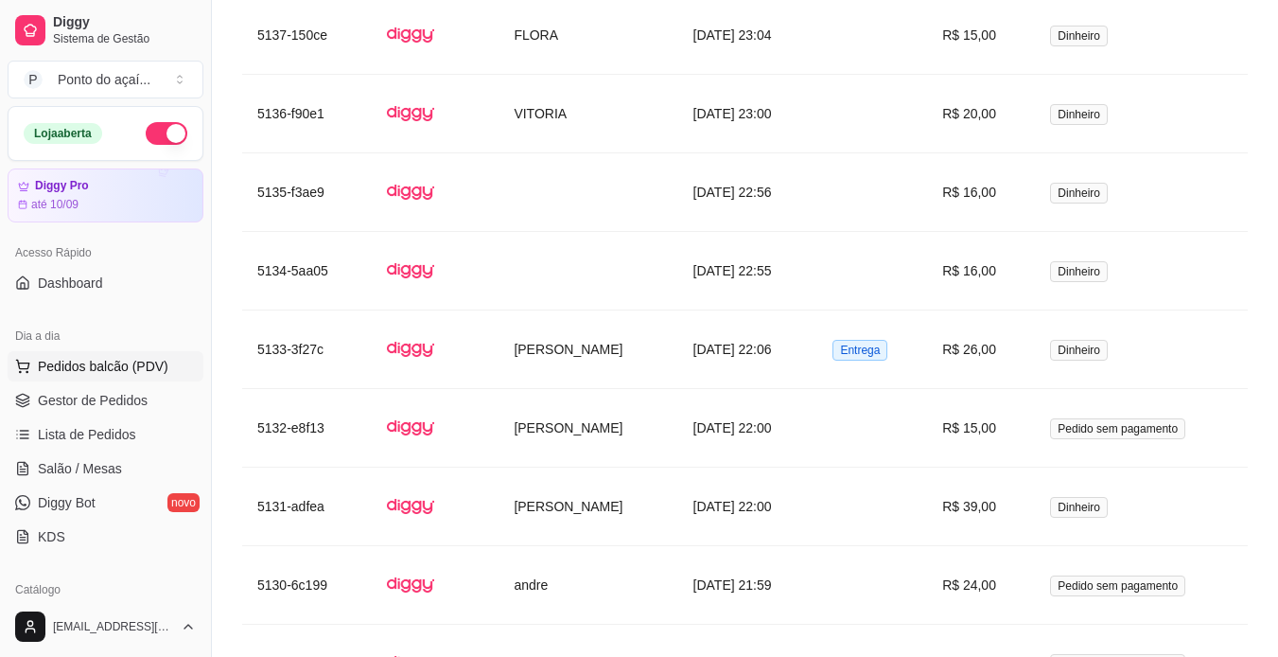
click at [73, 368] on span "Pedidos balcão (PDV)" at bounding box center [103, 366] width 131 height 19
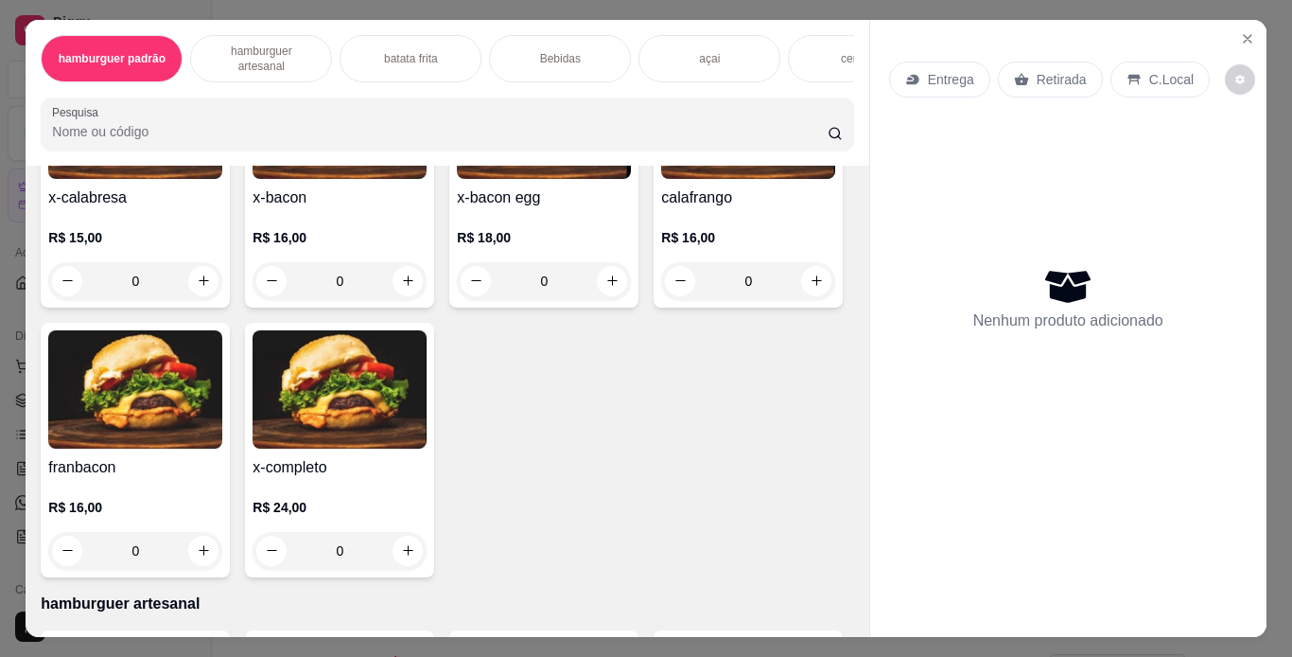
scroll to position [473, 0]
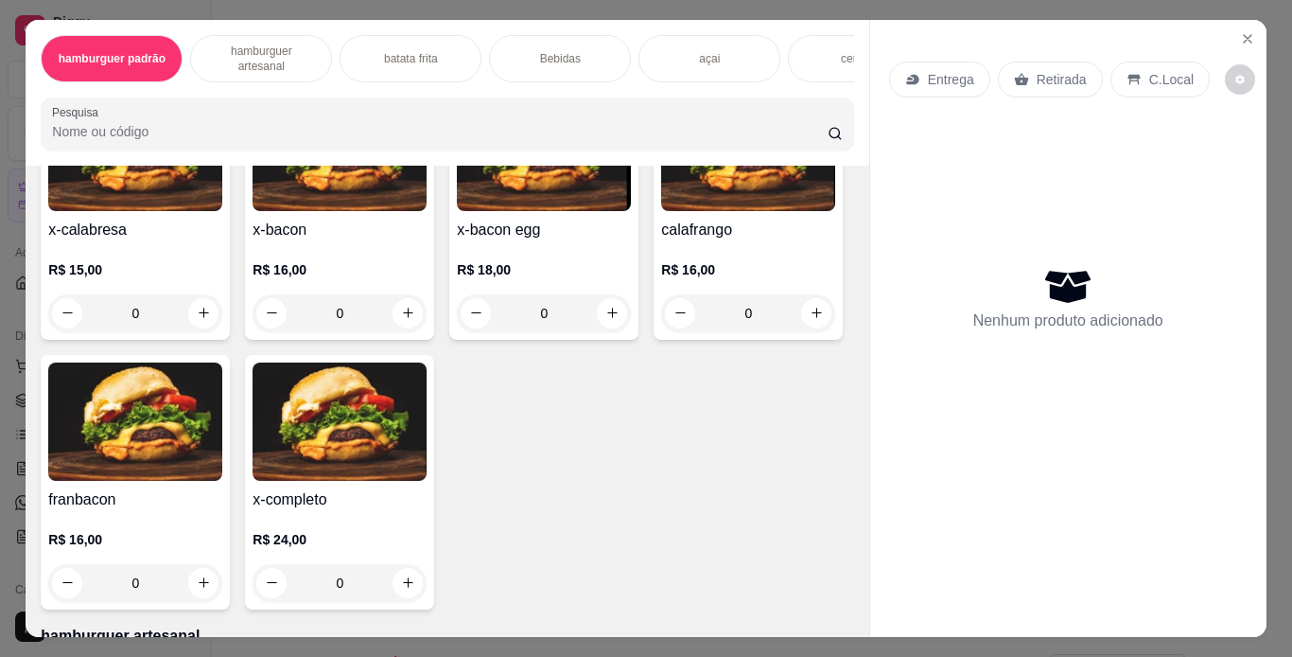
click at [427, 322] on div "0" at bounding box center [340, 313] width 174 height 38
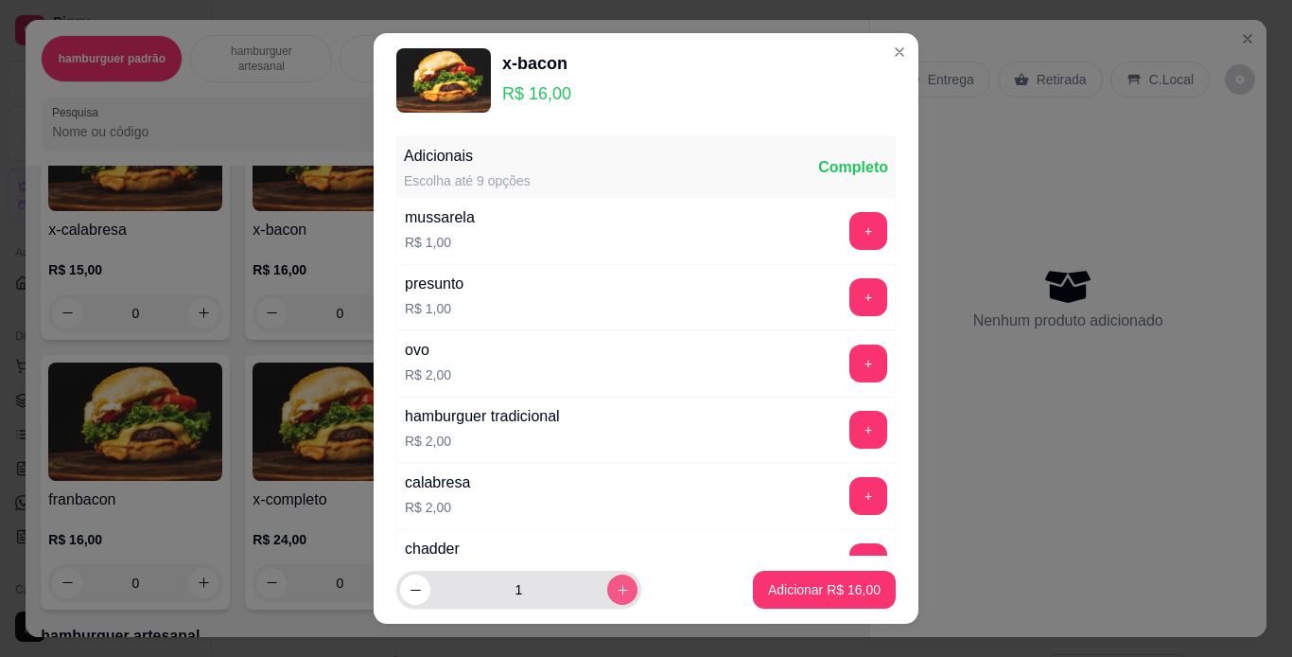
click at [592, 594] on div "1" at bounding box center [518, 590] width 237 height 38
click at [616, 584] on icon "increase-product-quantity" at bounding box center [623, 590] width 14 height 14
type input "2"
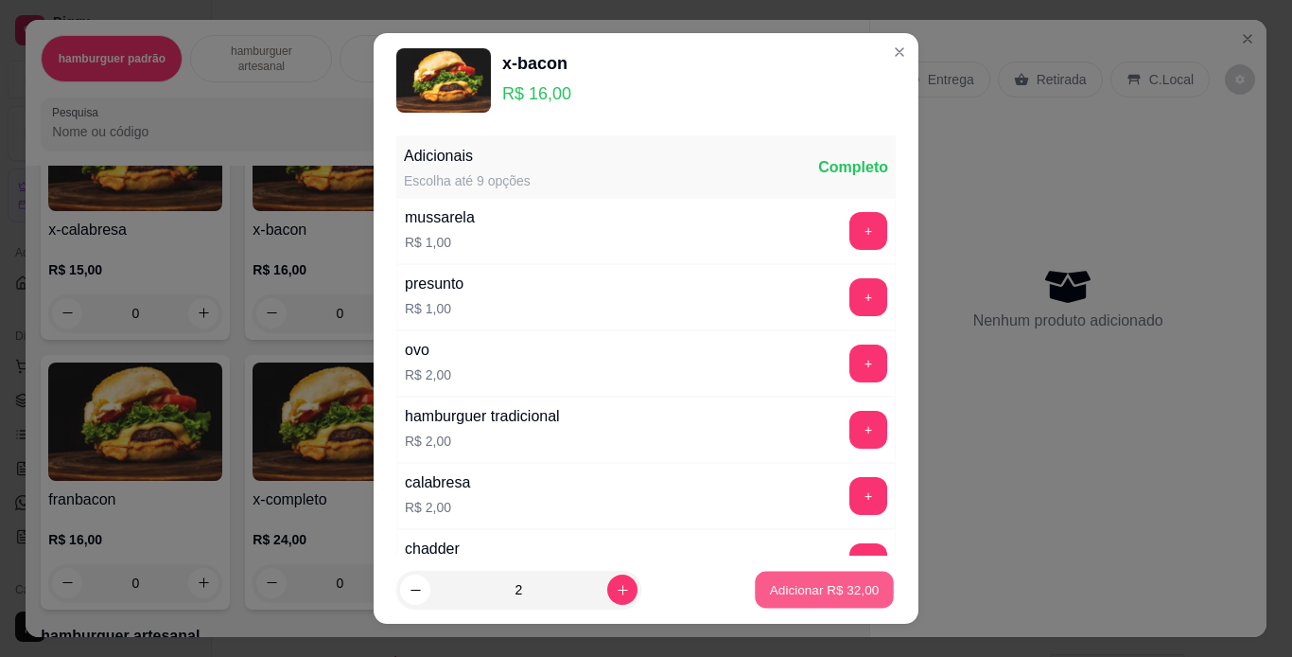
click at [781, 588] on p "Adicionar R$ 32,00" at bounding box center [825, 590] width 110 height 18
type input "2"
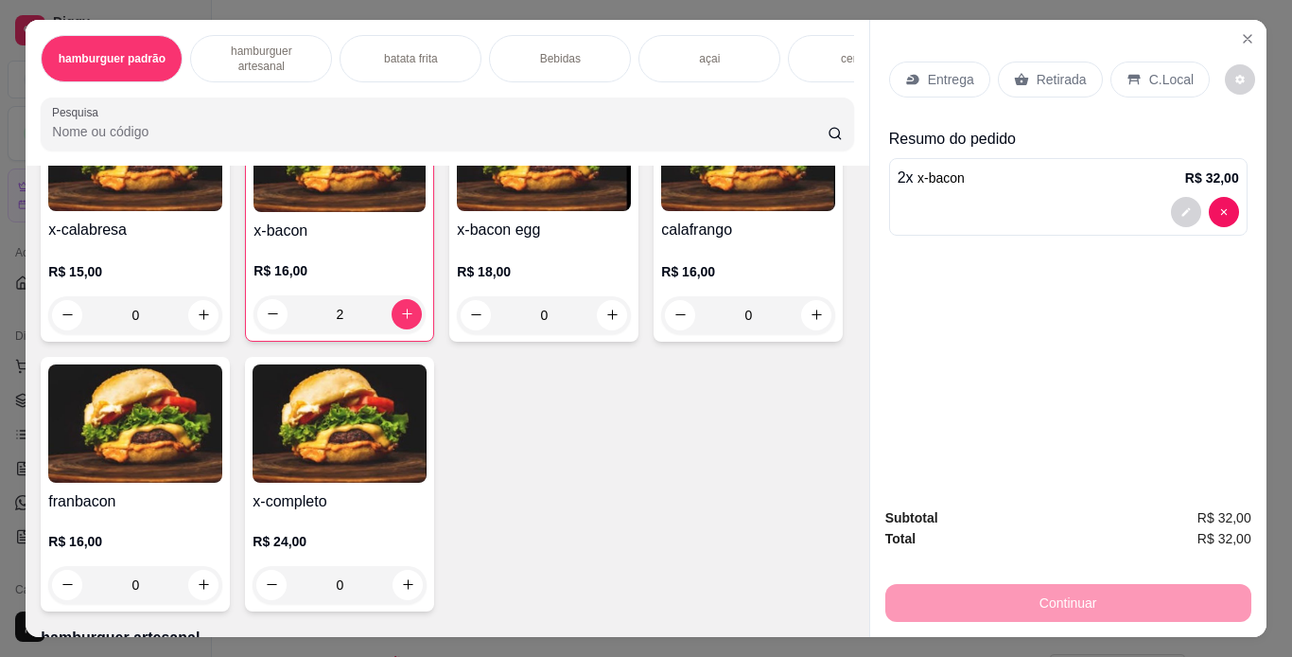
click at [1049, 76] on p "Retirada" at bounding box center [1062, 79] width 50 height 19
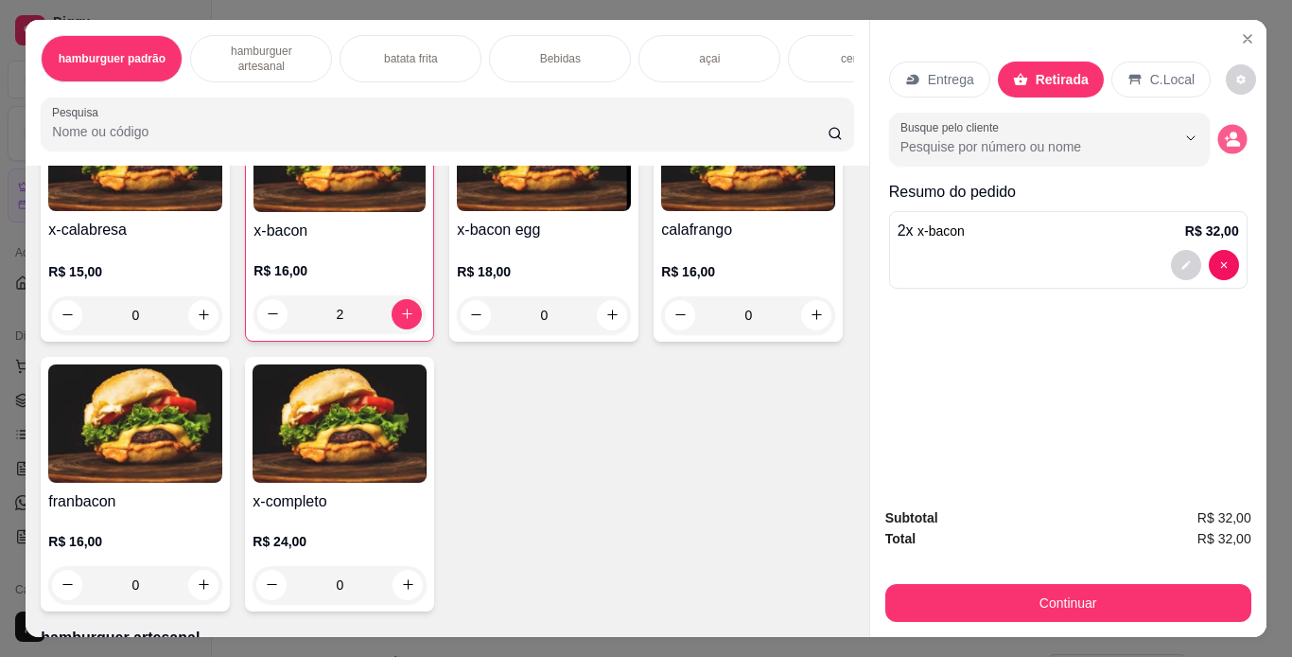
click at [1226, 140] on button "decrease-product-quantity" at bounding box center [1232, 138] width 29 height 29
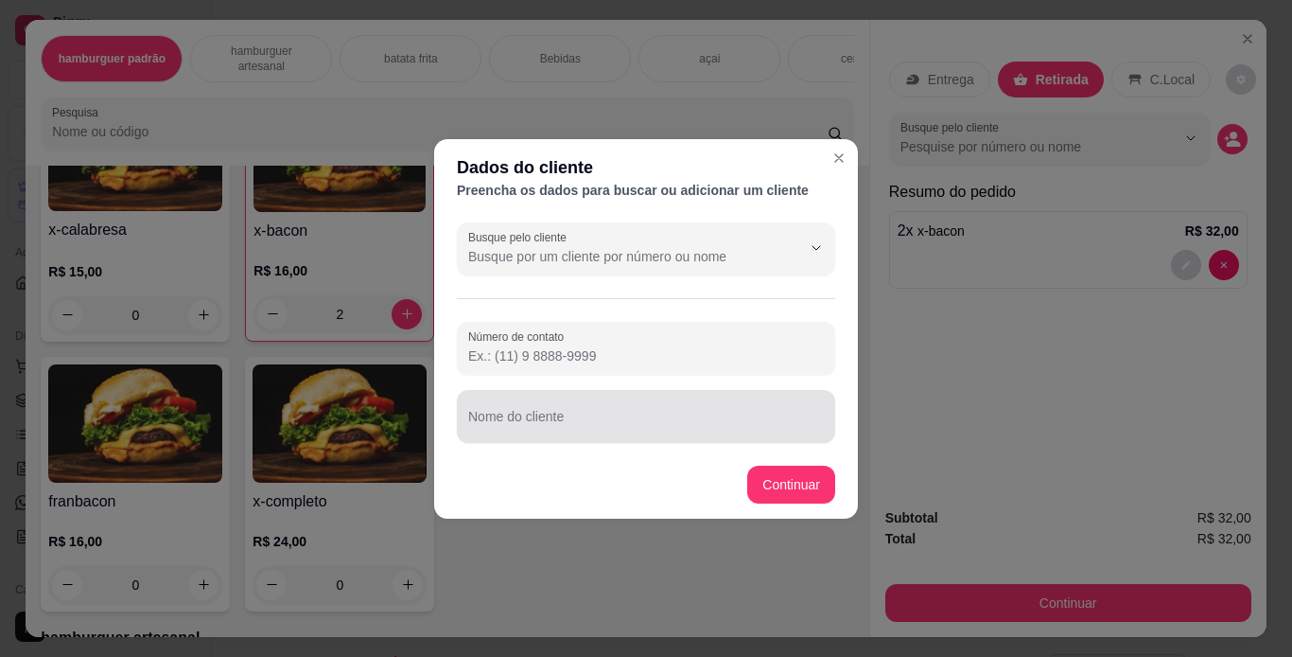
click at [641, 421] on input "Nome do cliente" at bounding box center [646, 423] width 356 height 19
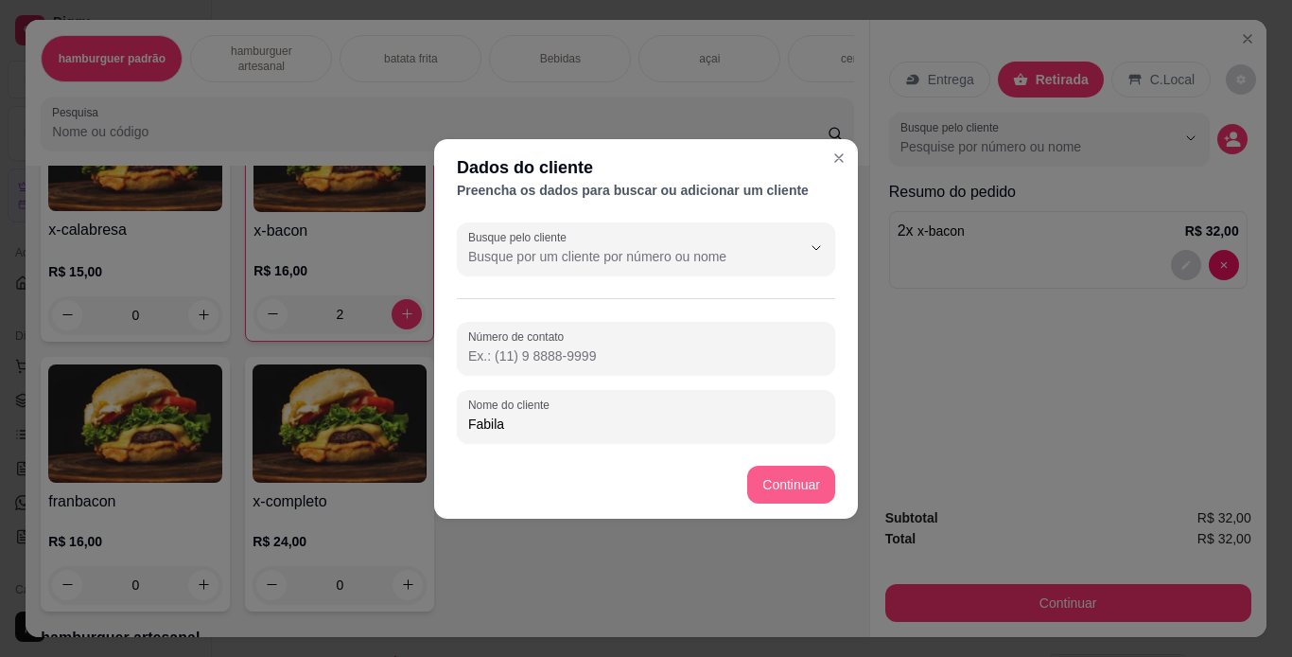
type input "Fabila"
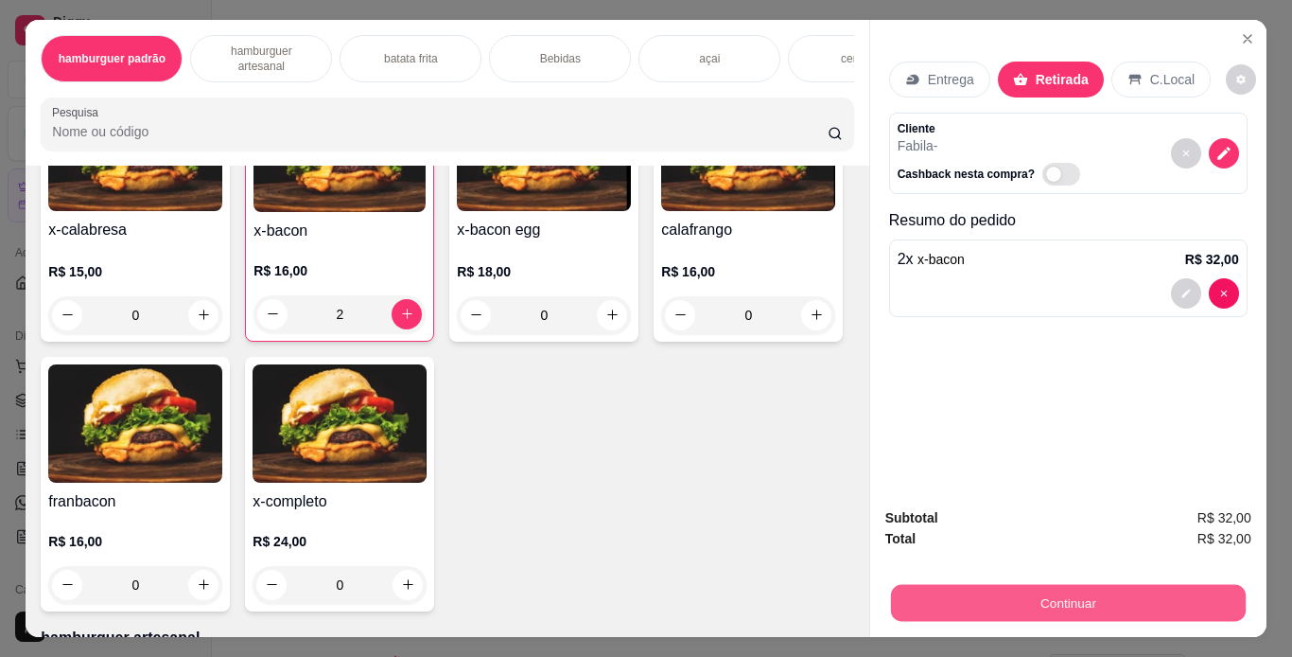
click at [916, 600] on button "Continuar" at bounding box center [1067, 603] width 355 height 37
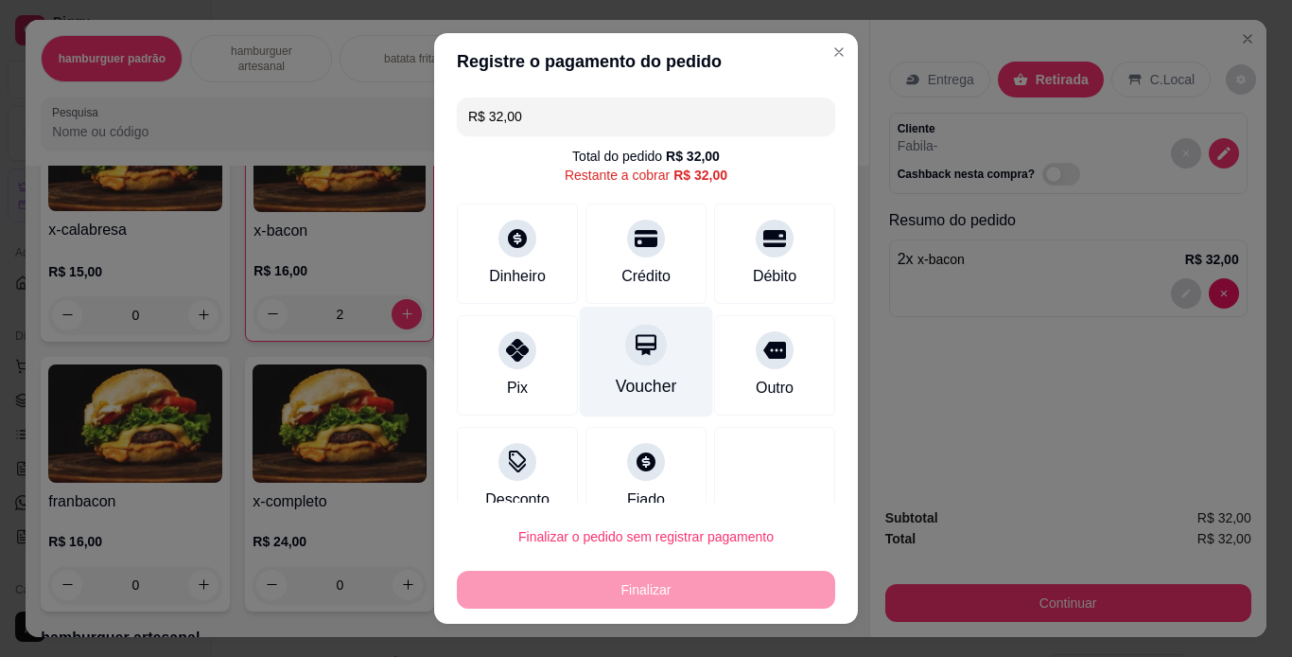
scroll to position [31, 0]
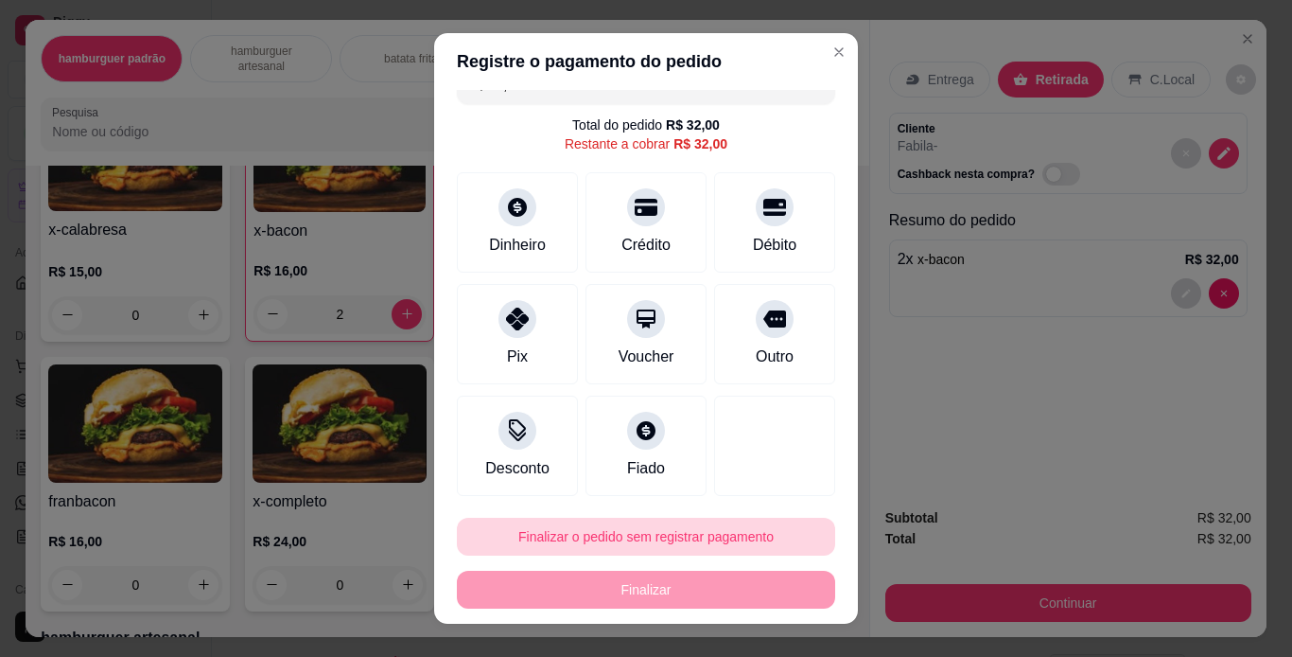
click at [723, 544] on button "Finalizar o pedido sem registrar pagamento" at bounding box center [646, 537] width 378 height 38
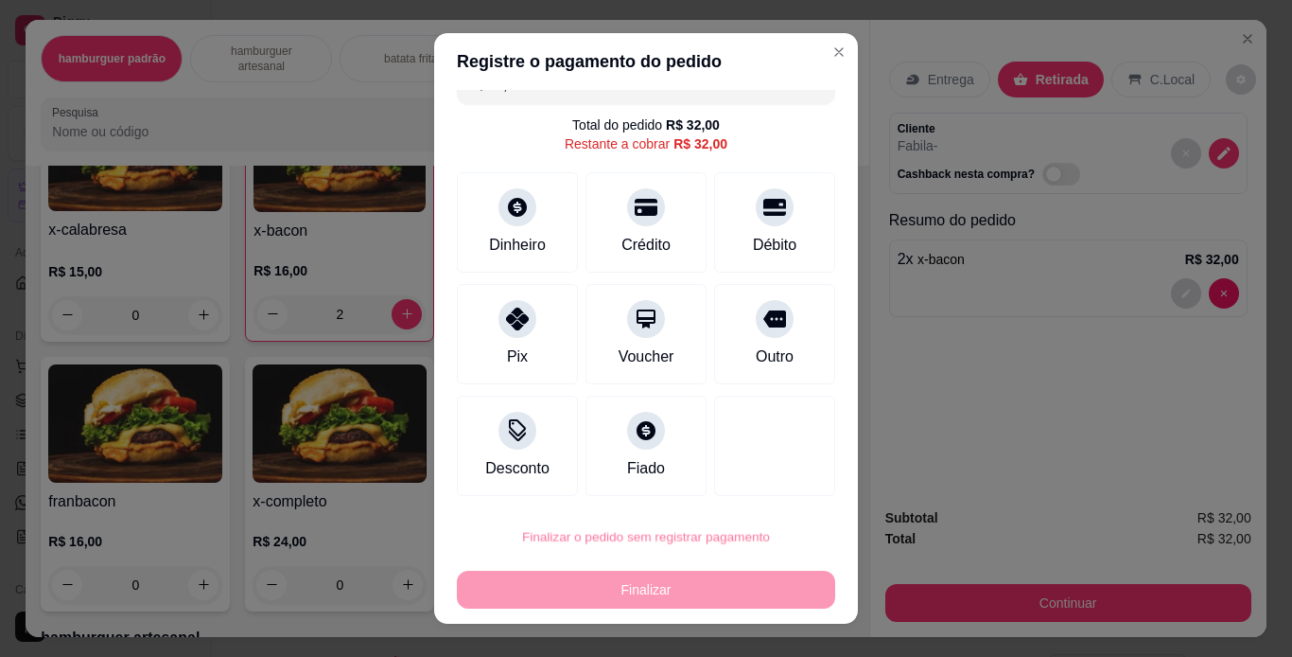
click at [765, 483] on button "Confirmar" at bounding box center [754, 482] width 67 height 28
type input "0"
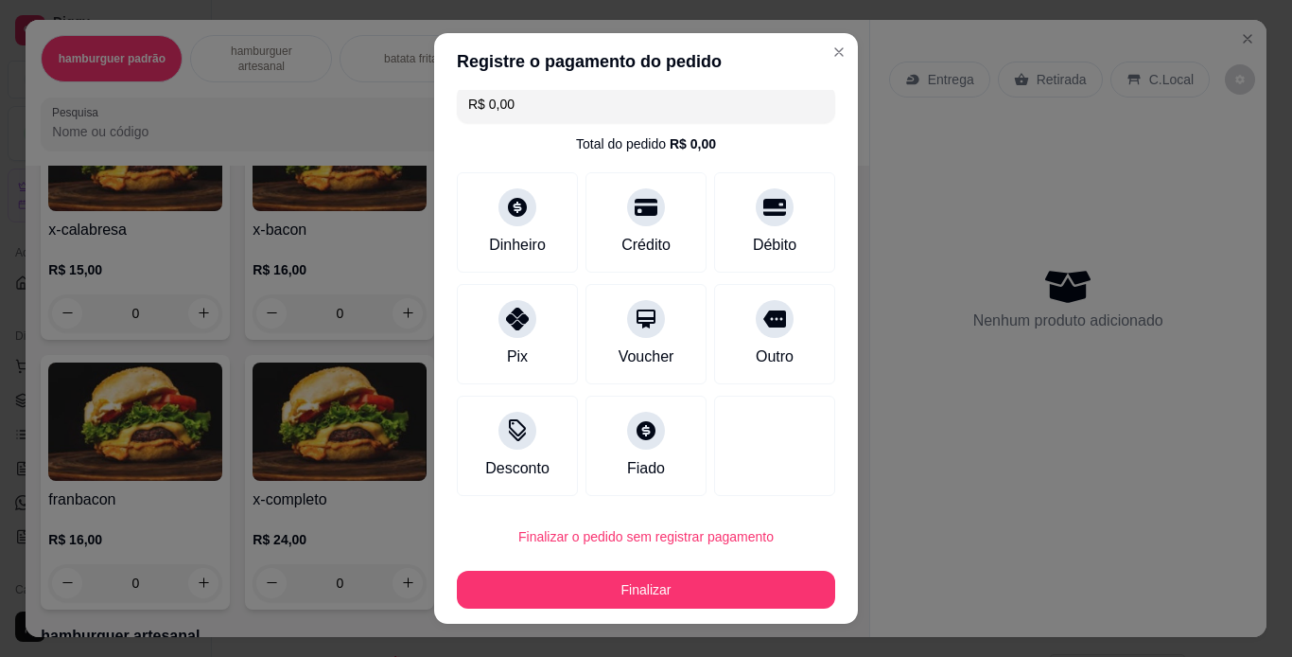
type input "R$ 0,00"
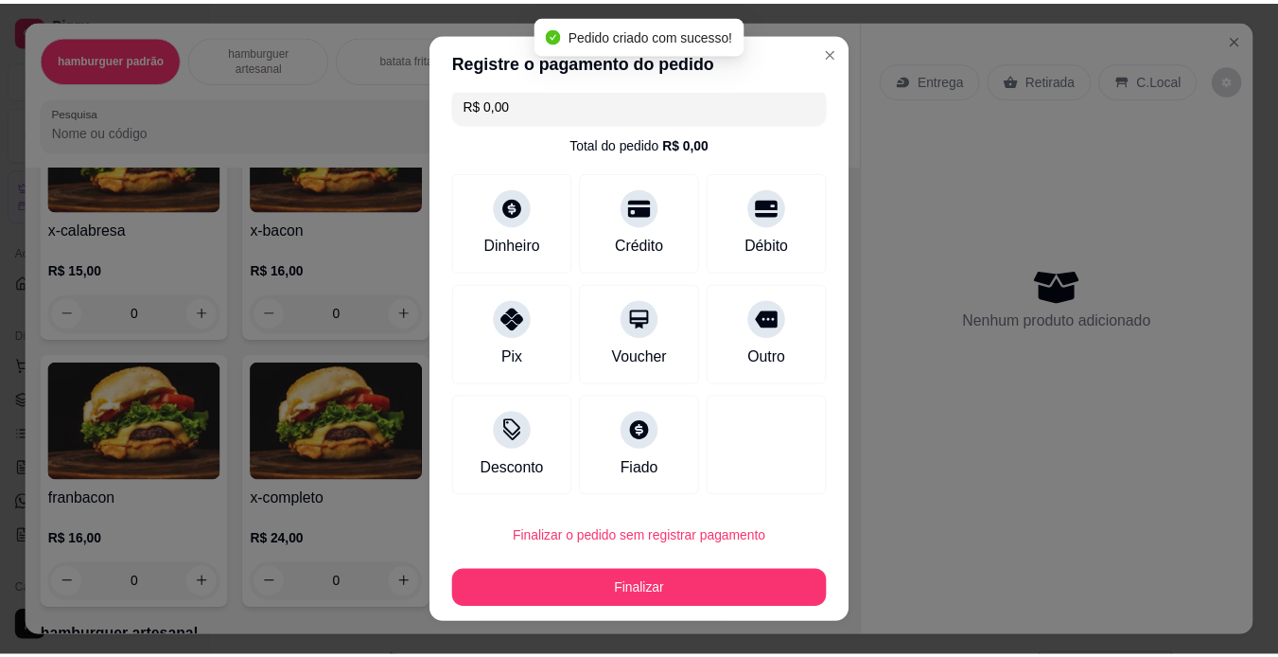
scroll to position [12, 0]
